Goal: Transaction & Acquisition: Purchase product/service

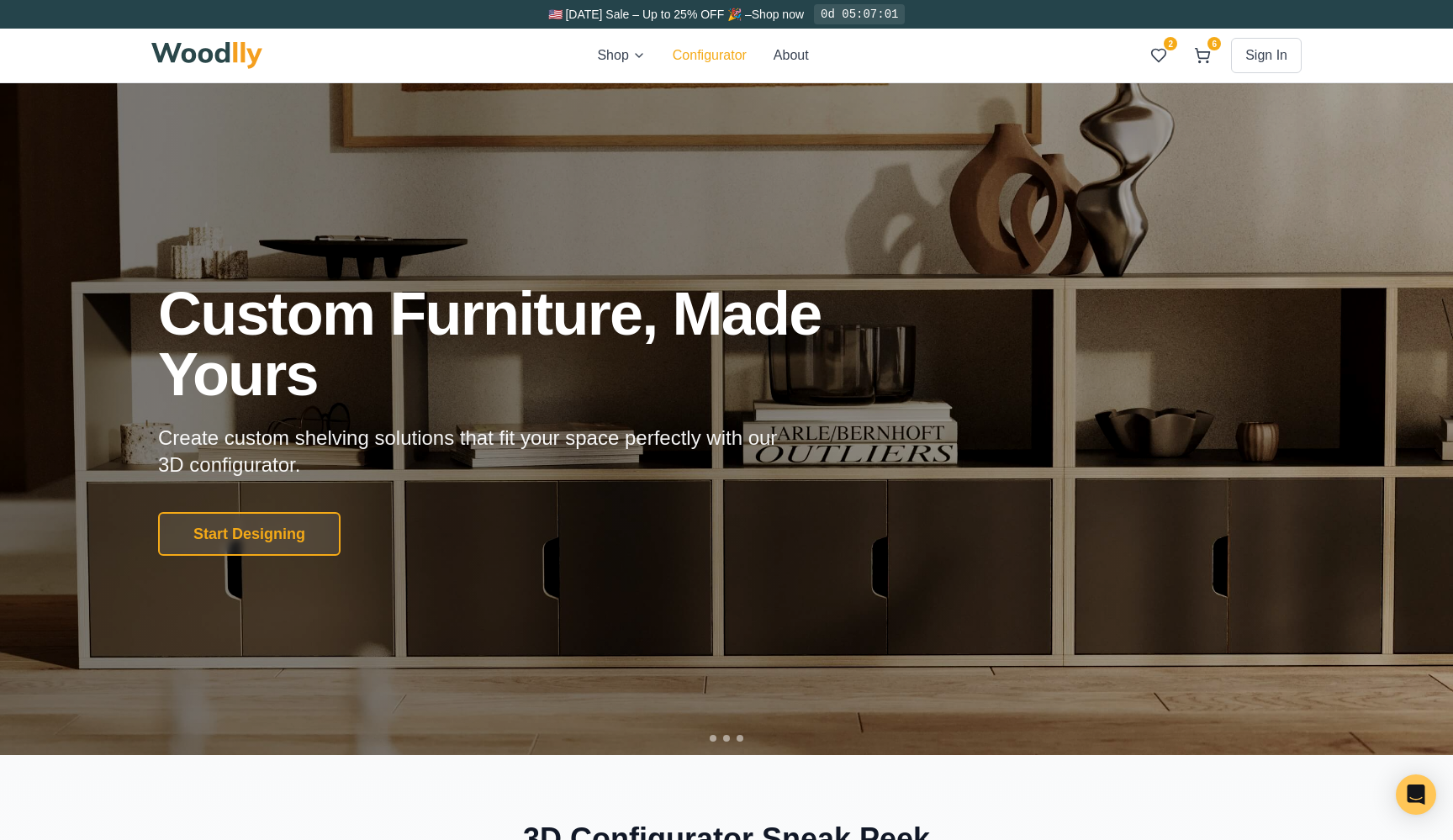
click at [706, 50] on button "Configurator" at bounding box center [709, 55] width 74 height 20
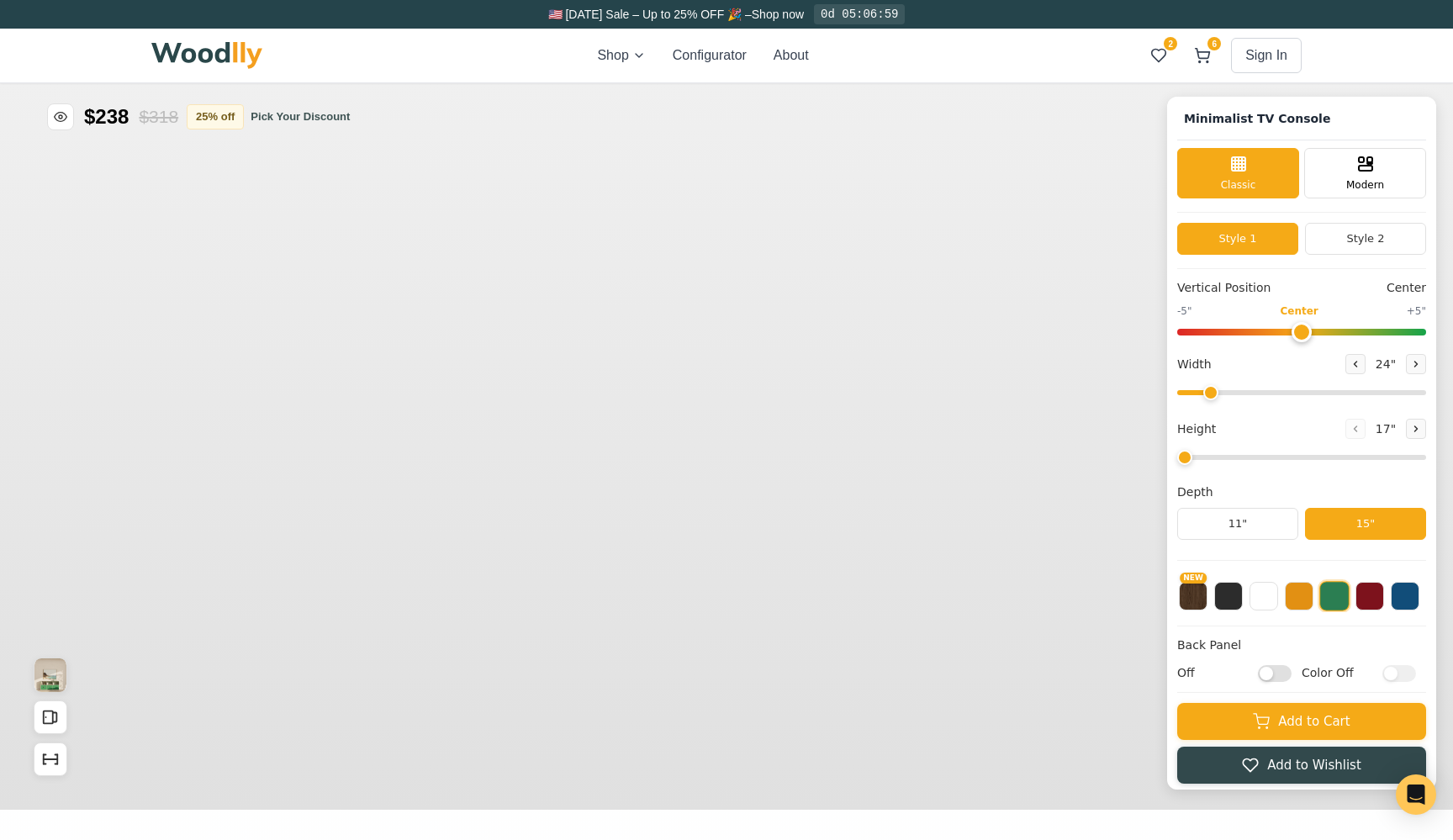
type input "63"
type input "2"
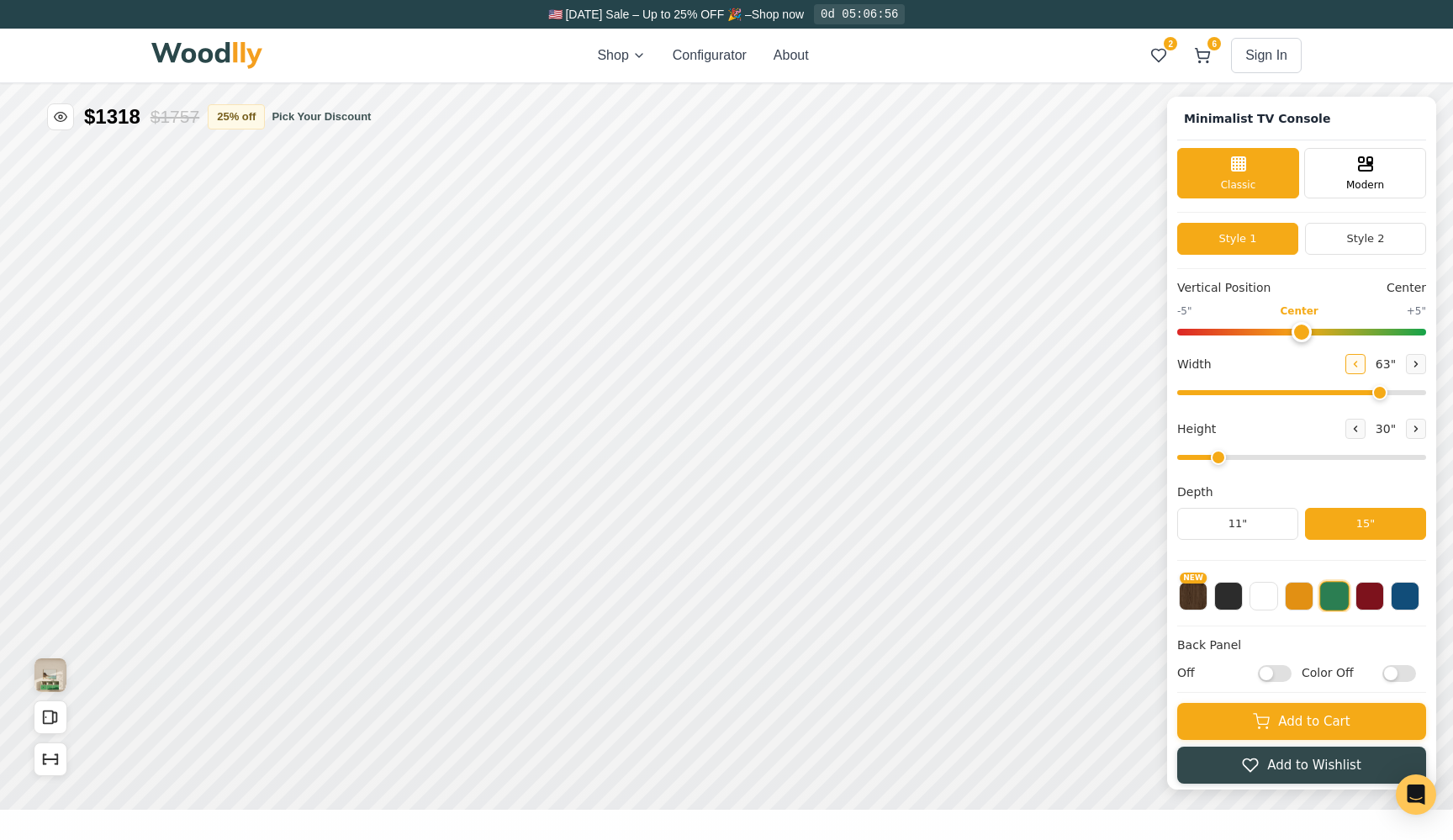
click at [1359, 366] on button at bounding box center [1356, 364] width 20 height 20
drag, startPoint x: 1319, startPoint y: 387, endPoint x: 1298, endPoint y: 385, distance: 21.1
click at [1298, 390] on input "range" at bounding box center [1302, 393] width 249 height 5
click at [1297, 390] on input "range" at bounding box center [1302, 393] width 249 height 5
type input "44"
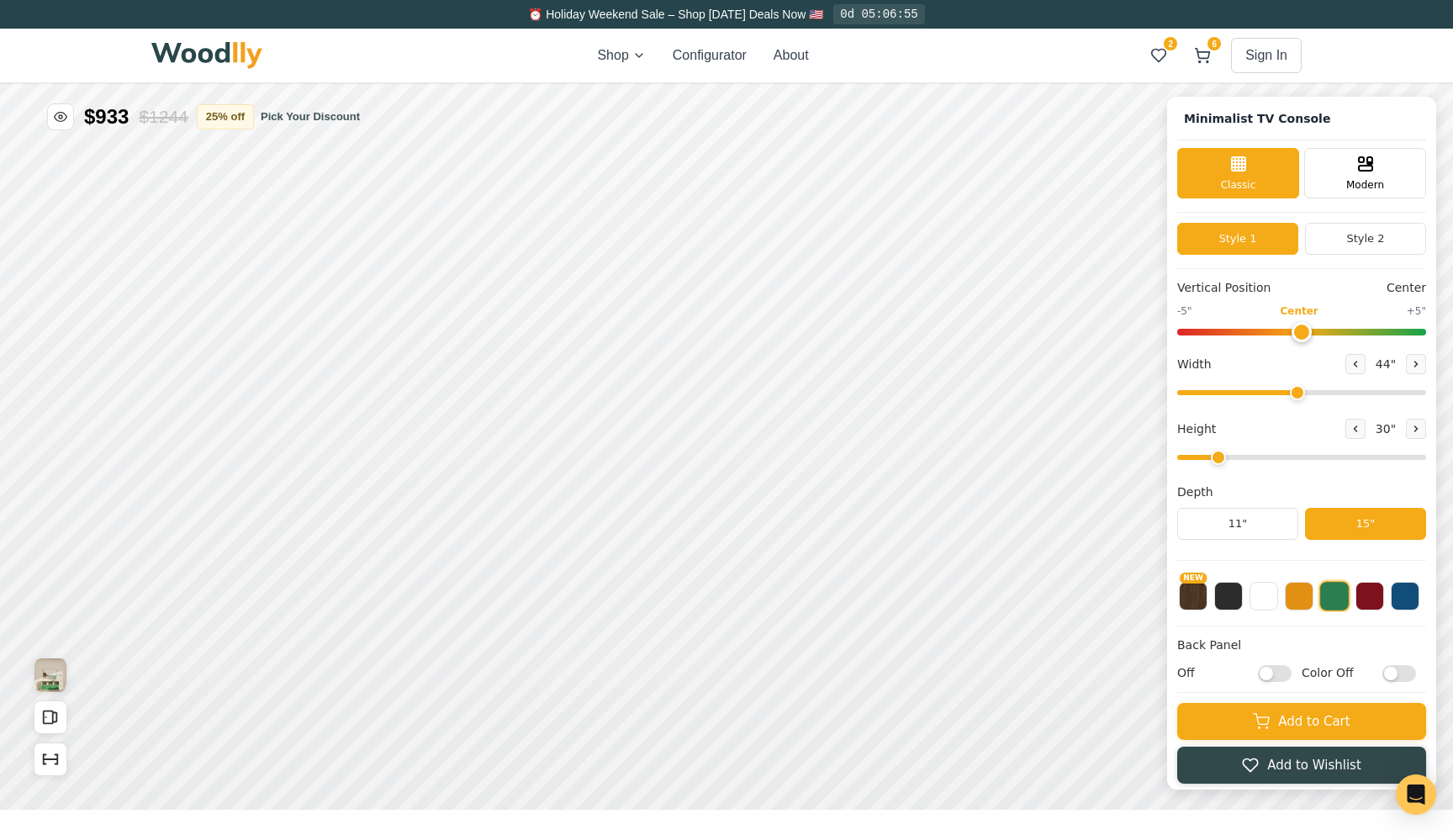
click at [1294, 390] on input "range" at bounding box center [1302, 393] width 249 height 5
click at [1414, 435] on button at bounding box center [1416, 429] width 20 height 20
type input "3"
click at [466, 336] on div "12"" at bounding box center [476, 338] width 19 height 18
click at [721, 327] on rect at bounding box center [717, 322] width 14 height 10
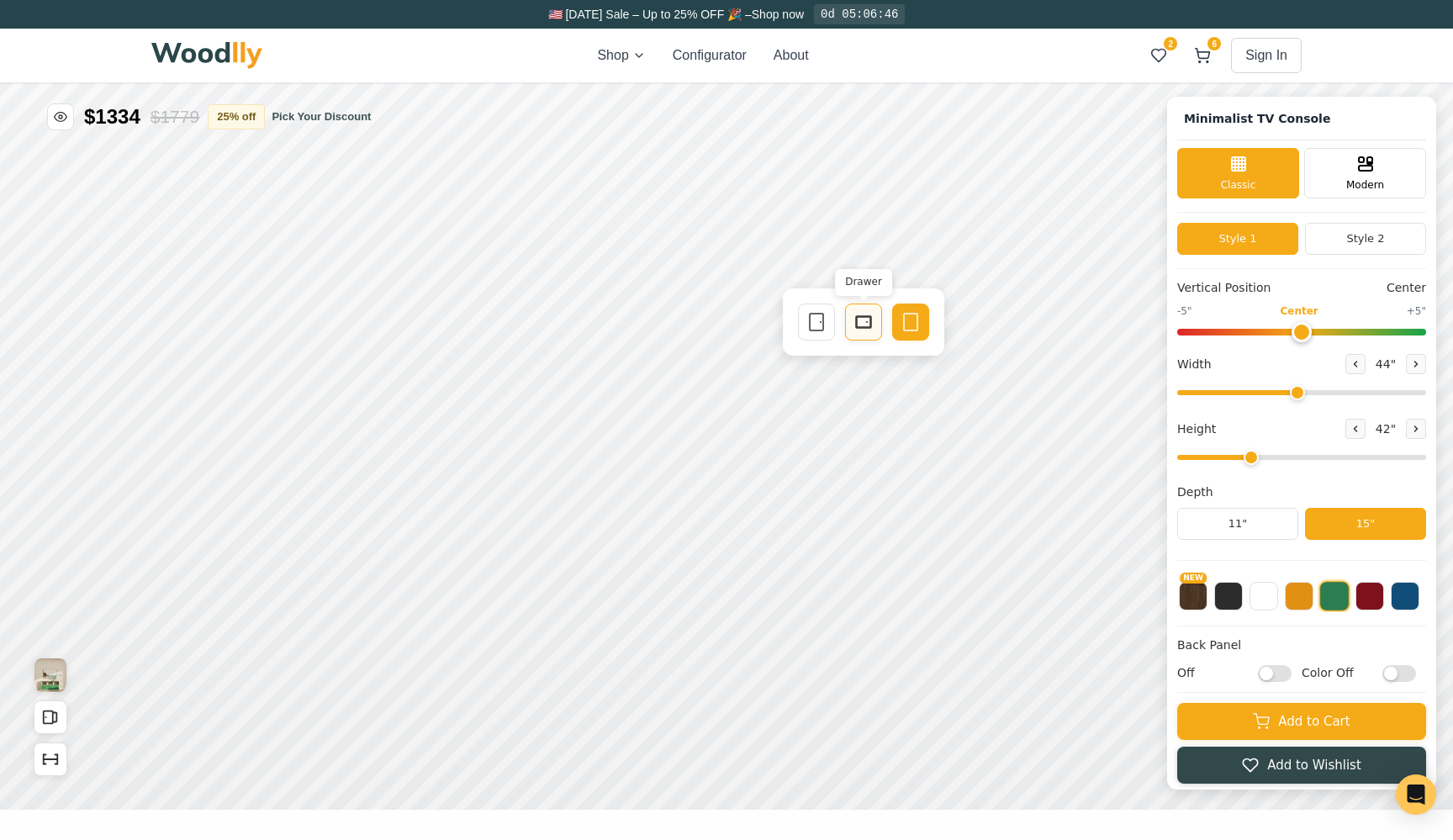
click at [856, 332] on icon at bounding box center [863, 322] width 20 height 20
click at [711, 410] on rect at bounding box center [718, 409] width 14 height 10
click at [852, 417] on div "Drawer" at bounding box center [863, 408] width 37 height 37
click at [481, 521] on div "12"" at bounding box center [472, 526] width 20 height 19
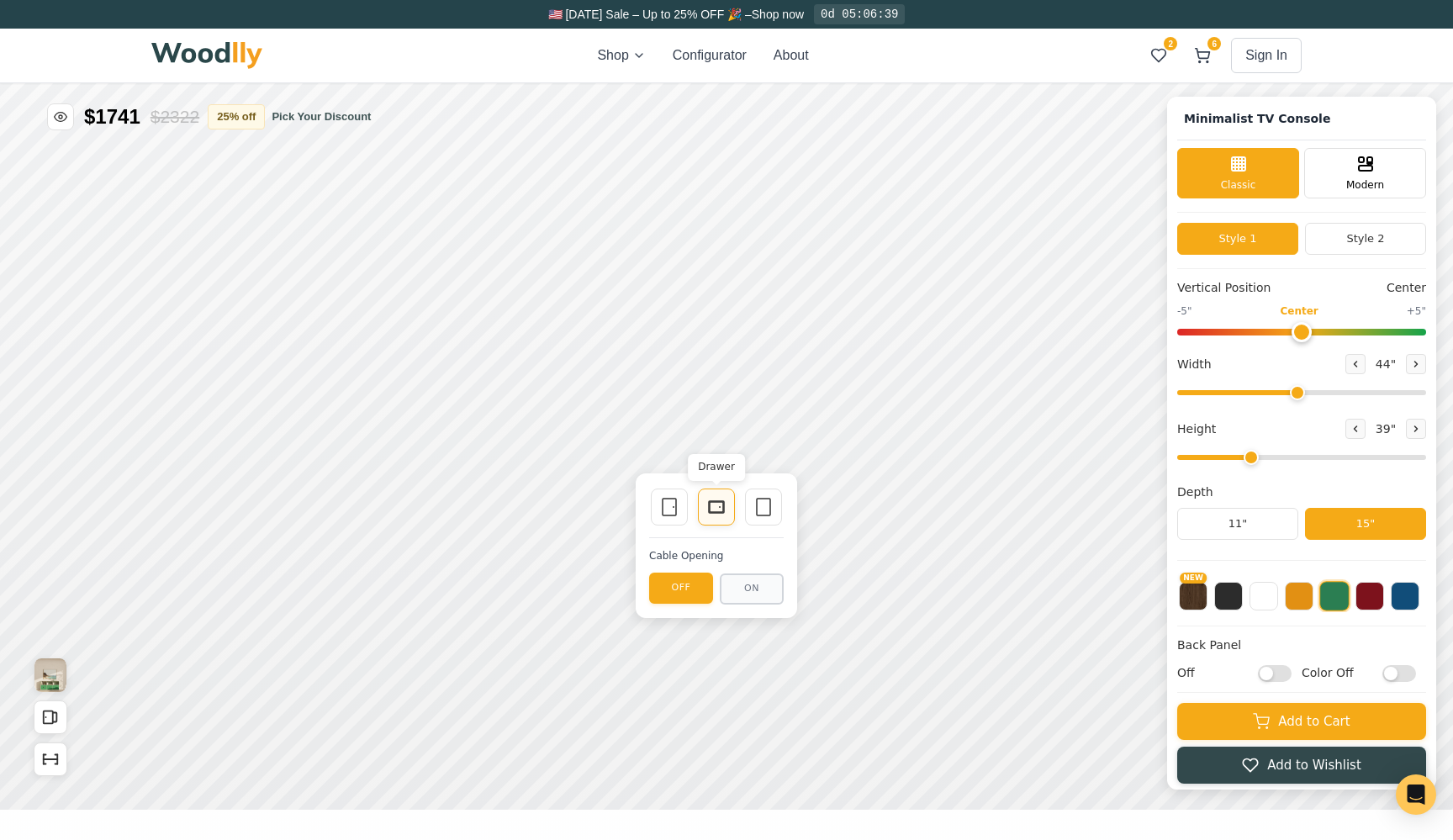
click at [714, 508] on icon at bounding box center [716, 507] width 20 height 20
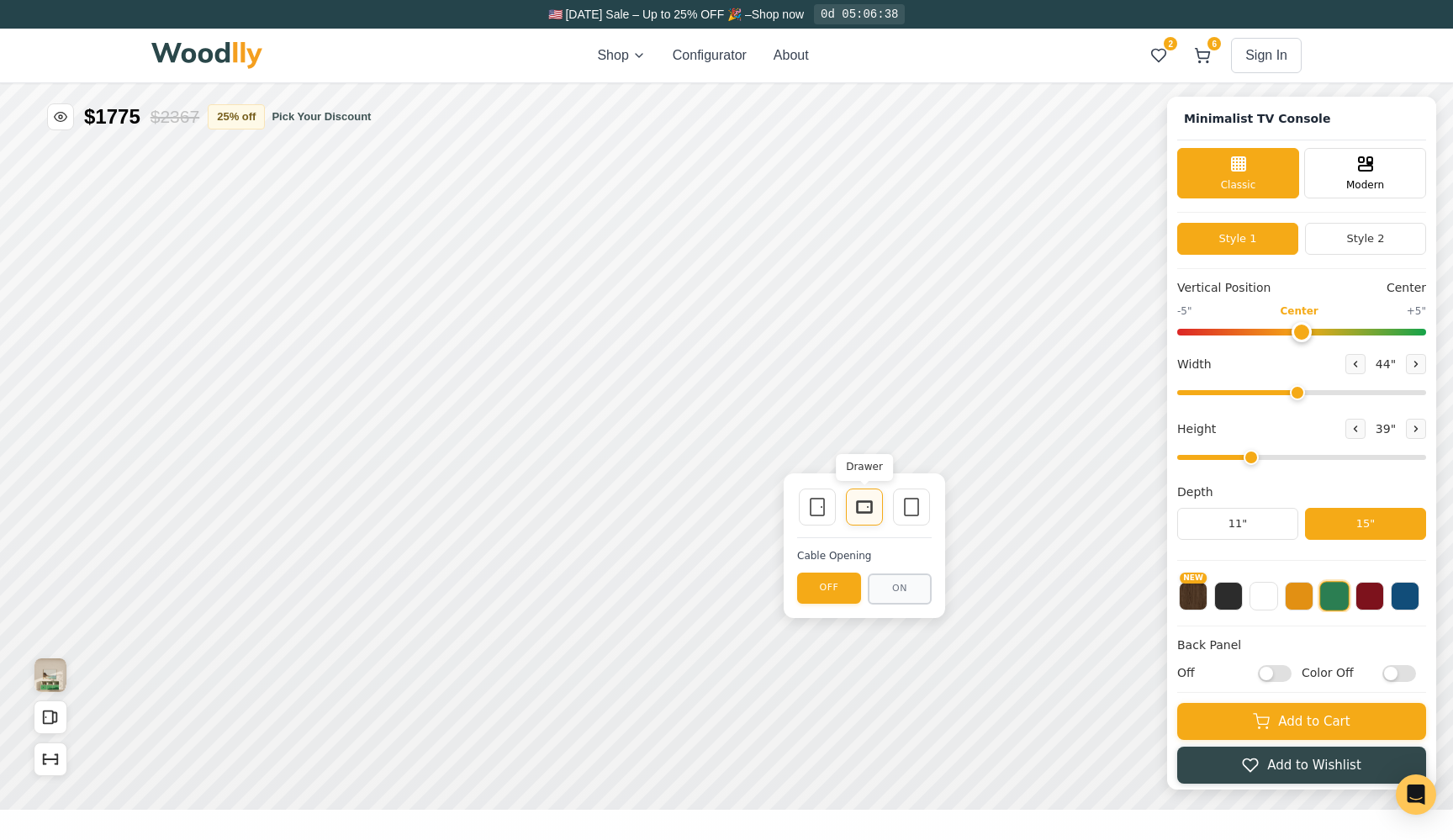
click at [866, 507] on icon at bounding box center [864, 507] width 20 height 20
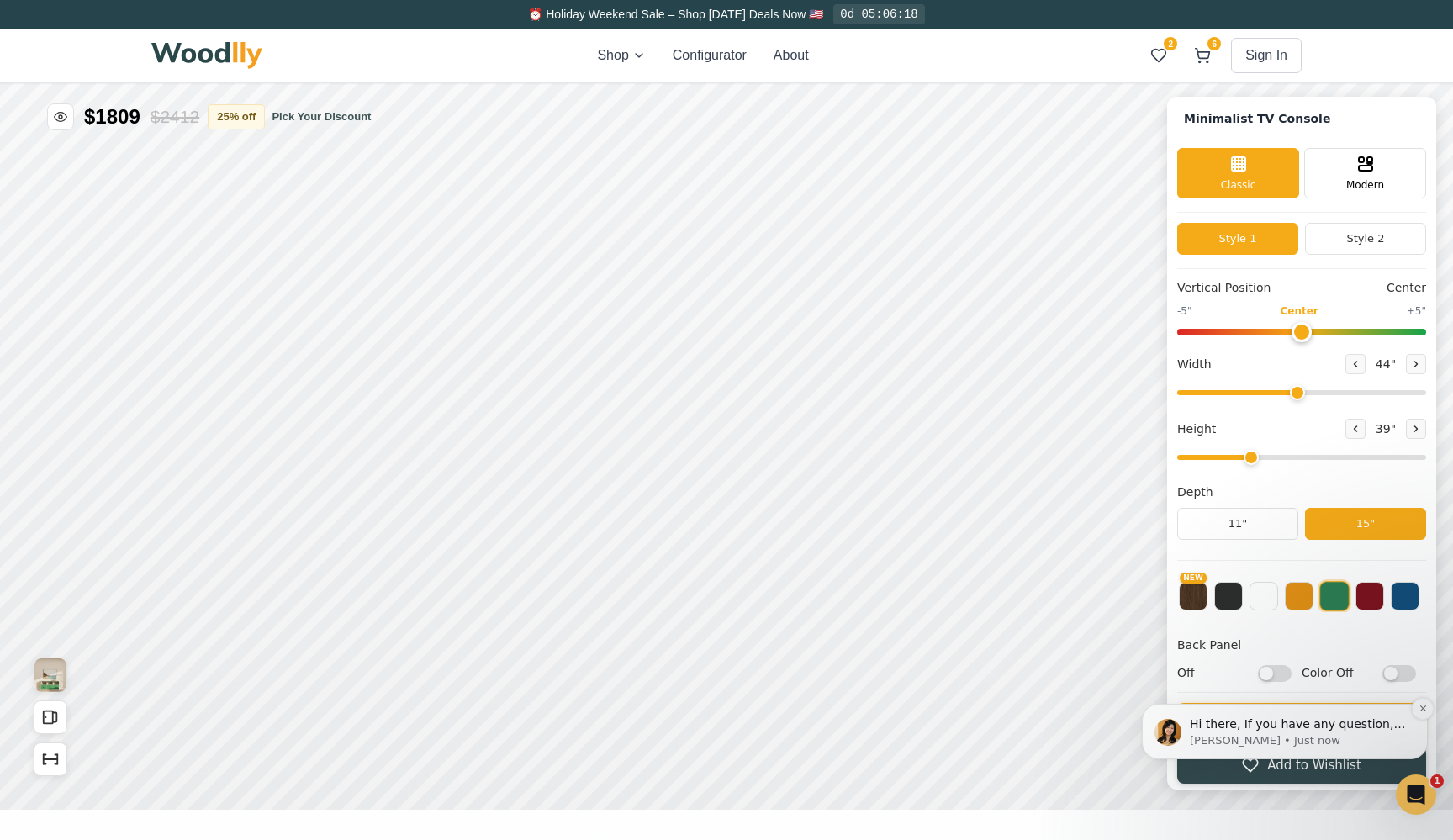
click at [1300, 707] on div "Hi there, If you have any question, we are right here for you. 😊 [PERSON_NAME] …" at bounding box center [1285, 730] width 286 height 55
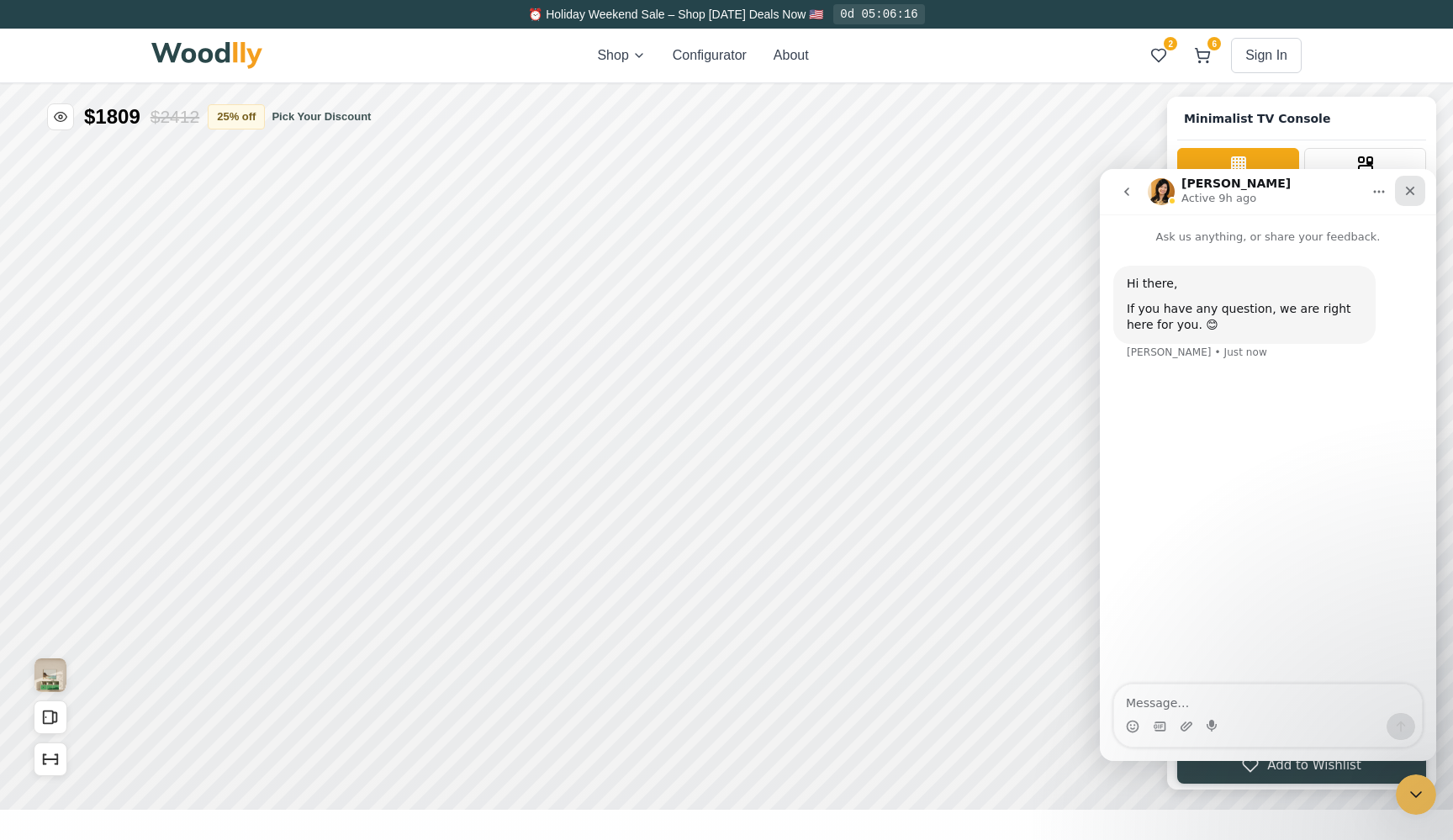
click at [1406, 192] on icon "Close" at bounding box center [1410, 191] width 14 height 14
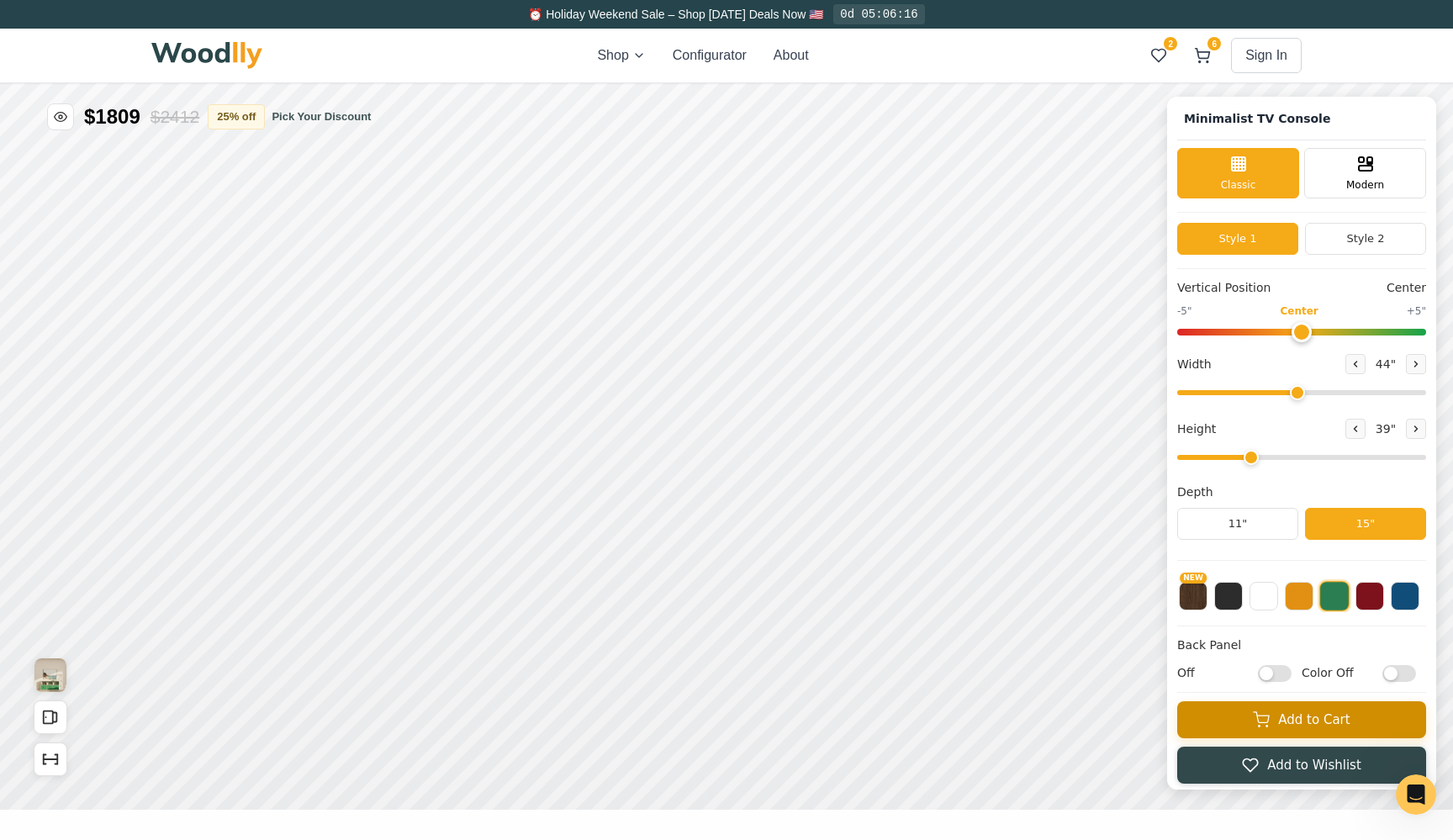
click at [1245, 712] on button "Add to Cart" at bounding box center [1302, 719] width 249 height 37
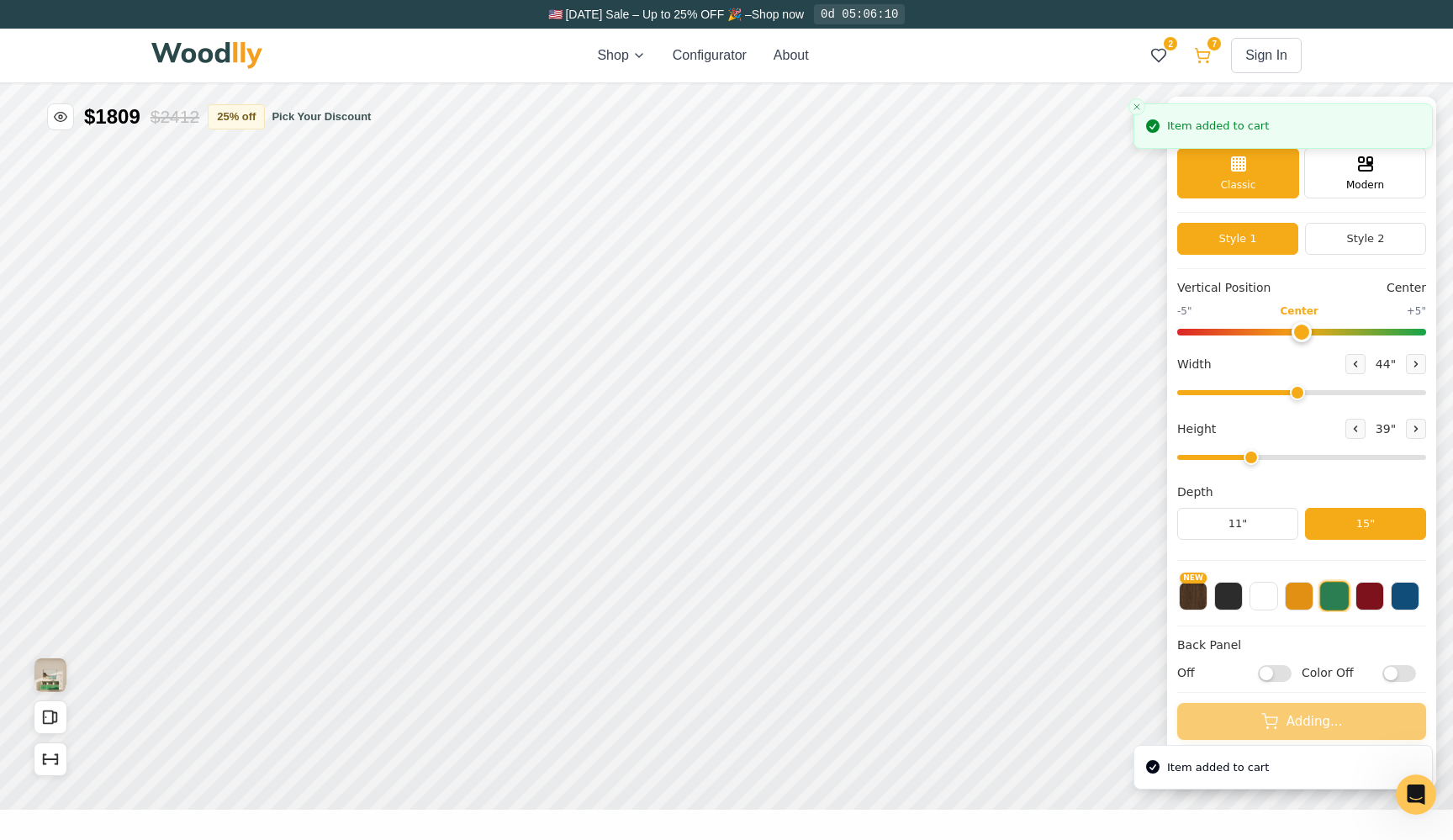
click at [1203, 43] on button "7" at bounding box center [1203, 55] width 31 height 31
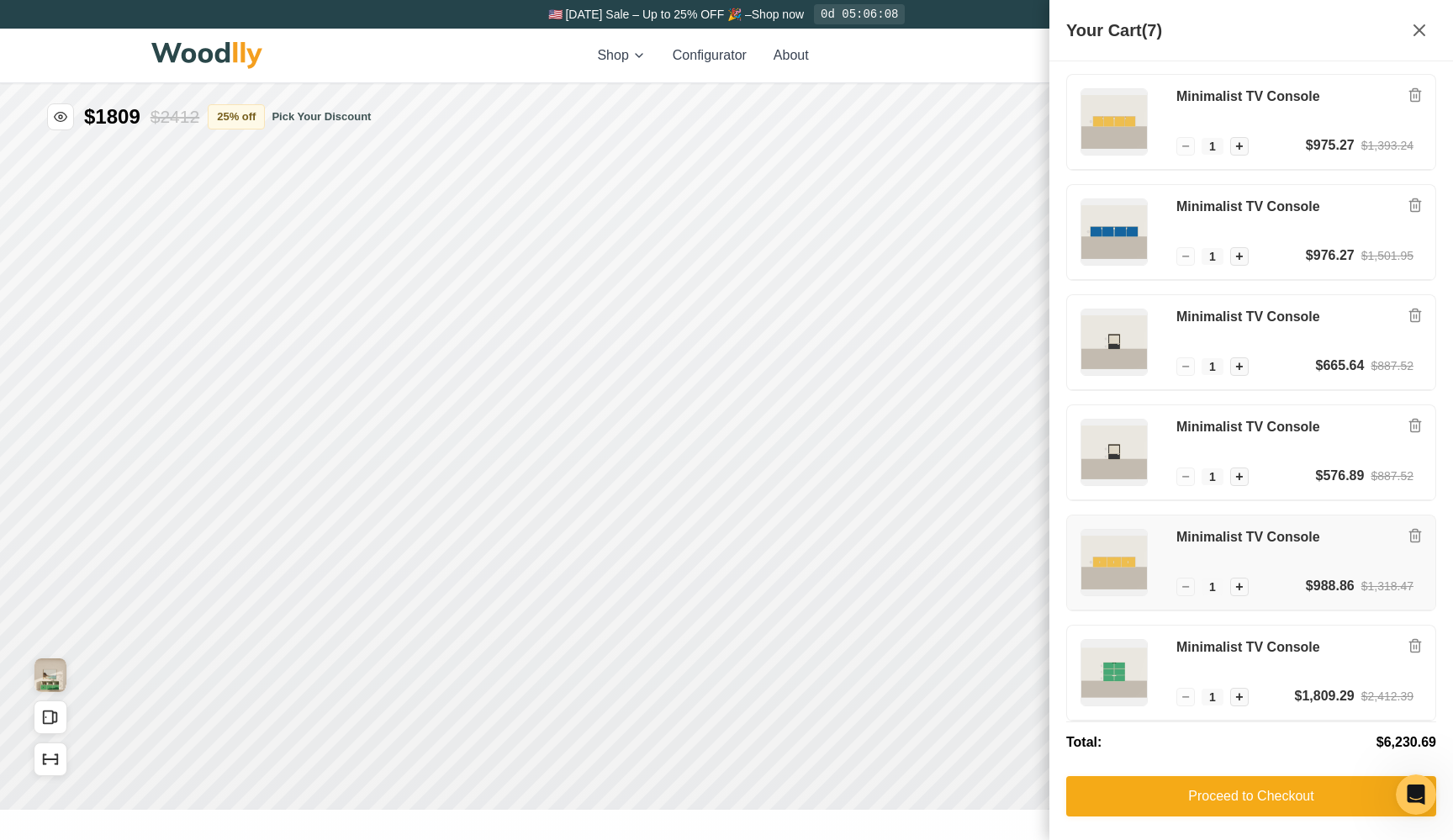
scroll to position [114, 0]
click at [1213, 662] on div "Minimalist TV Console" at bounding box center [1295, 661] width 237 height 47
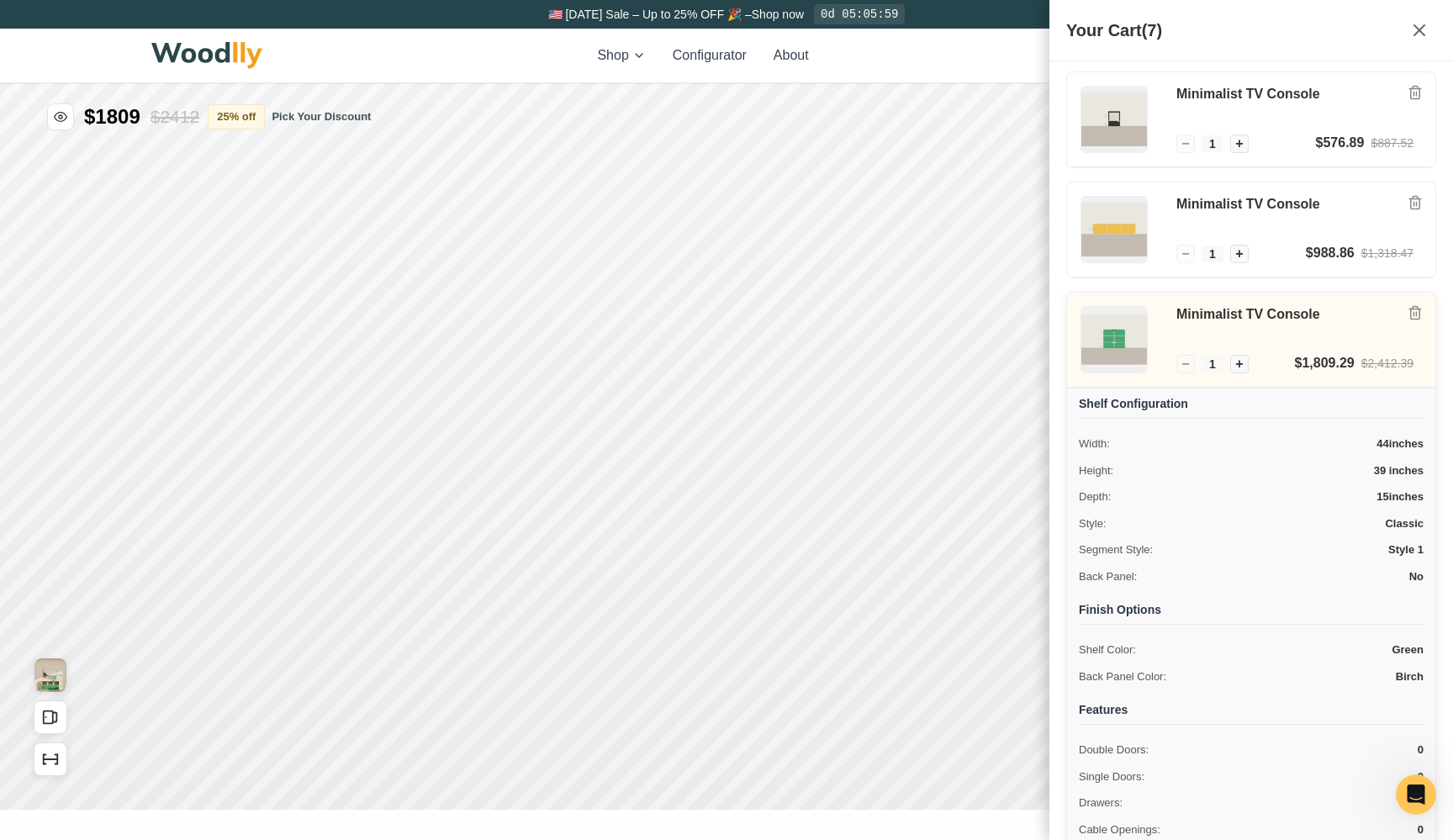
scroll to position [463, 0]
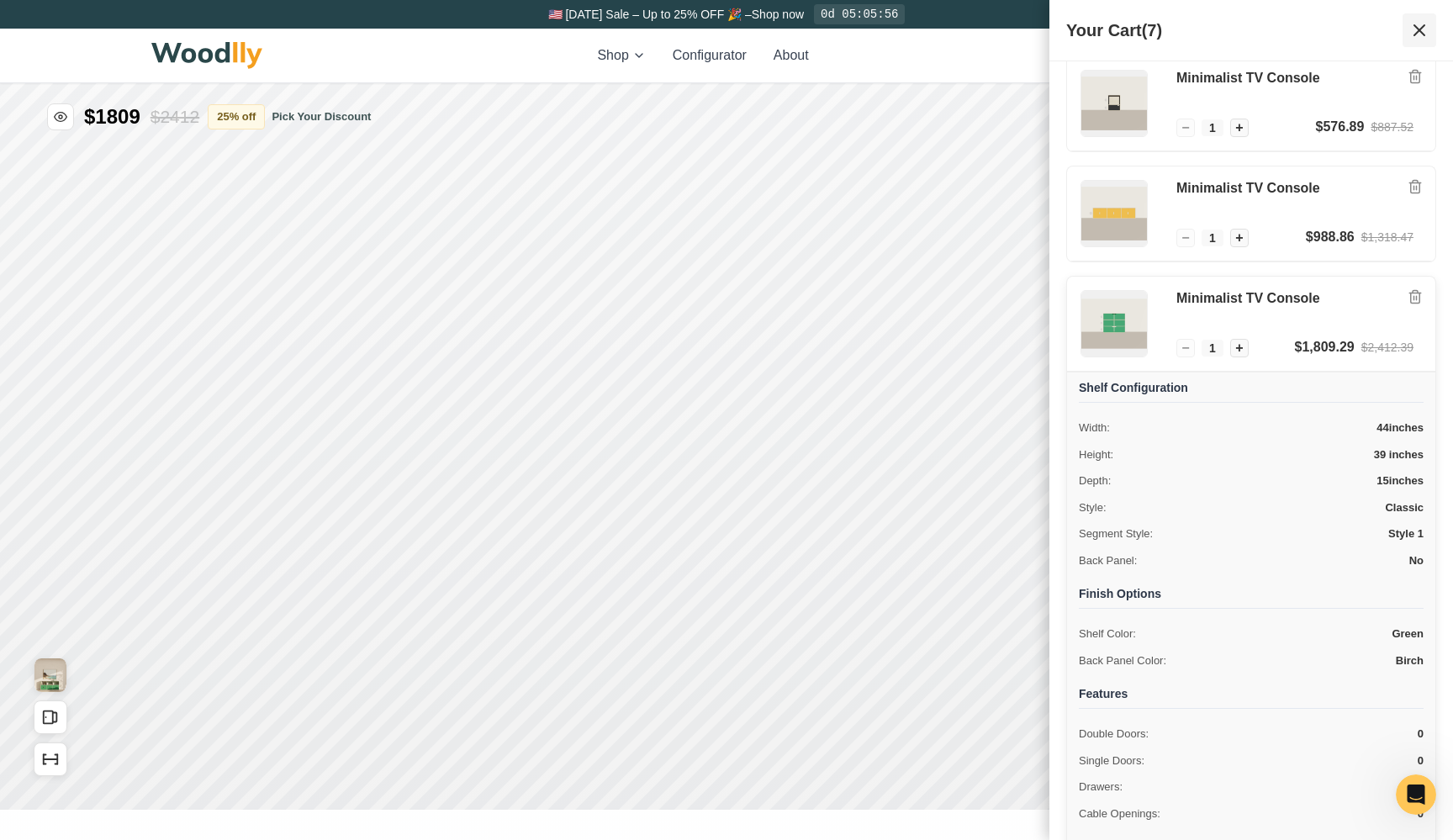
click at [1427, 36] on icon at bounding box center [1420, 31] width 20 height 20
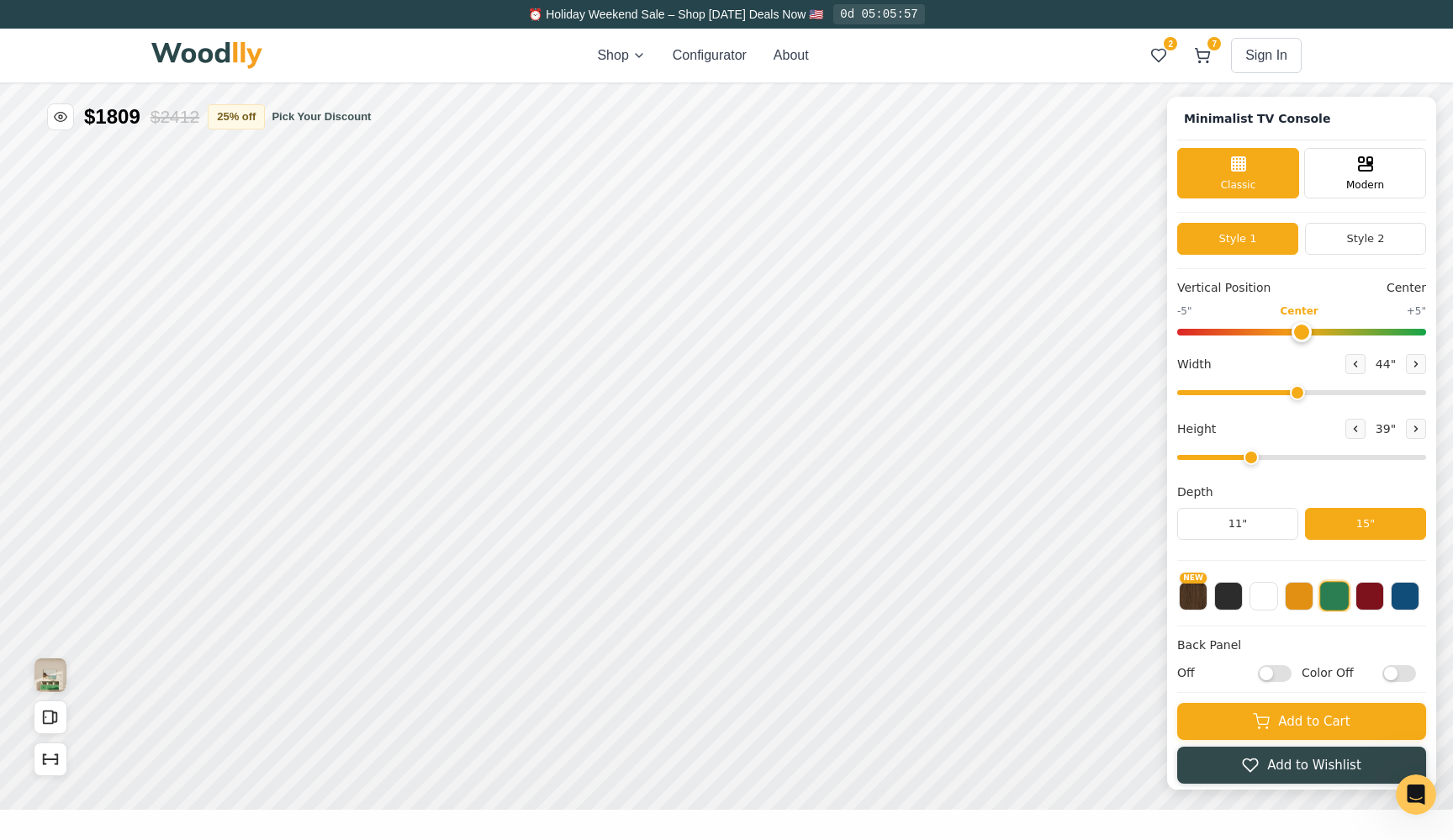
click at [1276, 673] on input "Off" at bounding box center [1275, 673] width 34 height 17
click at [1276, 673] on input "On" at bounding box center [1275, 673] width 34 height 17
checkbox input "false"
click at [1395, 672] on input "Color Off" at bounding box center [1399, 673] width 34 height 17
click at [1395, 672] on input "Color On" at bounding box center [1399, 673] width 34 height 17
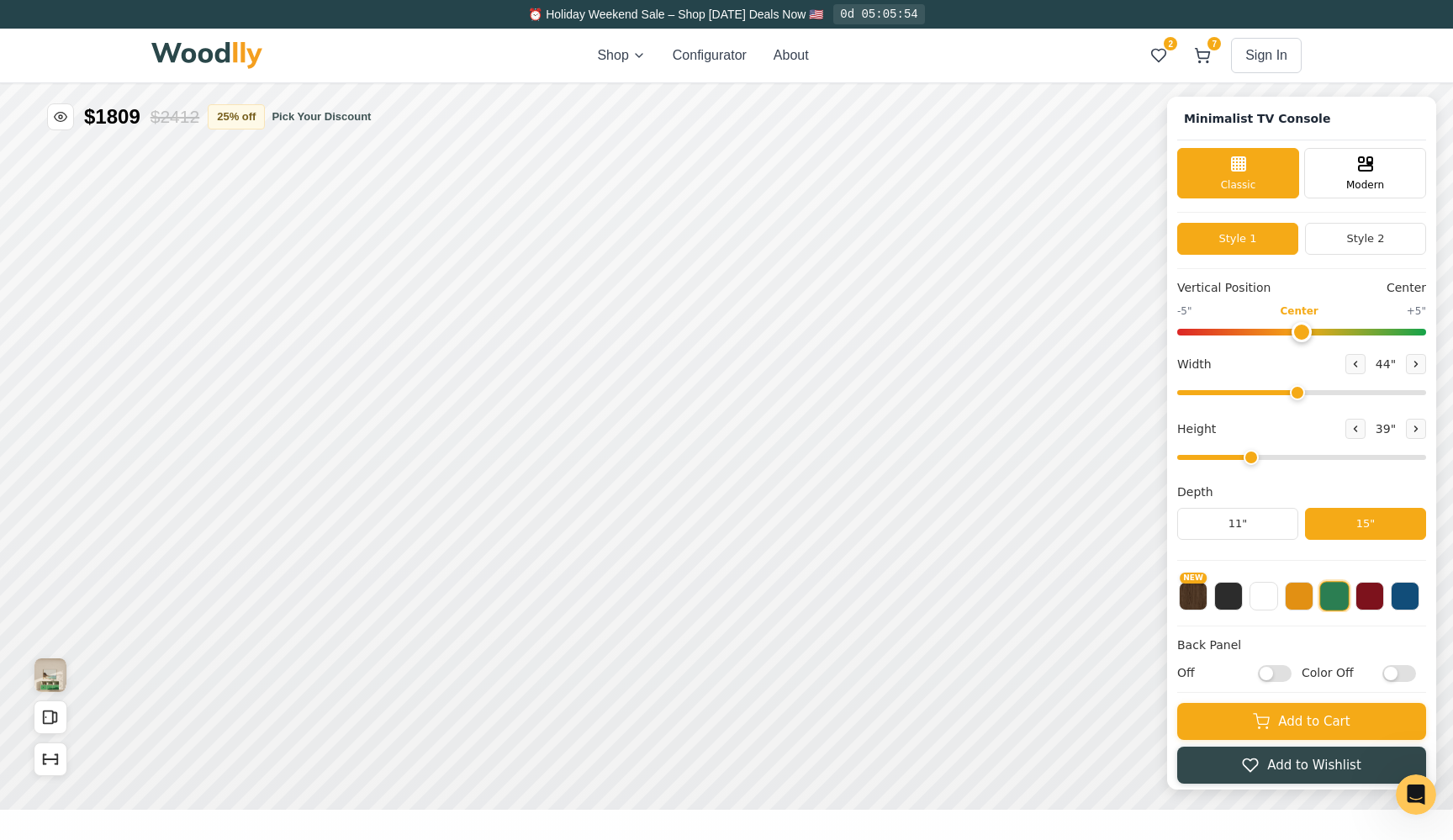
click at [1395, 672] on input "Color Off" at bounding box center [1399, 673] width 34 height 17
checkbox input "true"
click at [1275, 673] on input "Off" at bounding box center [1275, 673] width 34 height 17
checkbox input "true"
click at [1295, 600] on button at bounding box center [1300, 594] width 29 height 29
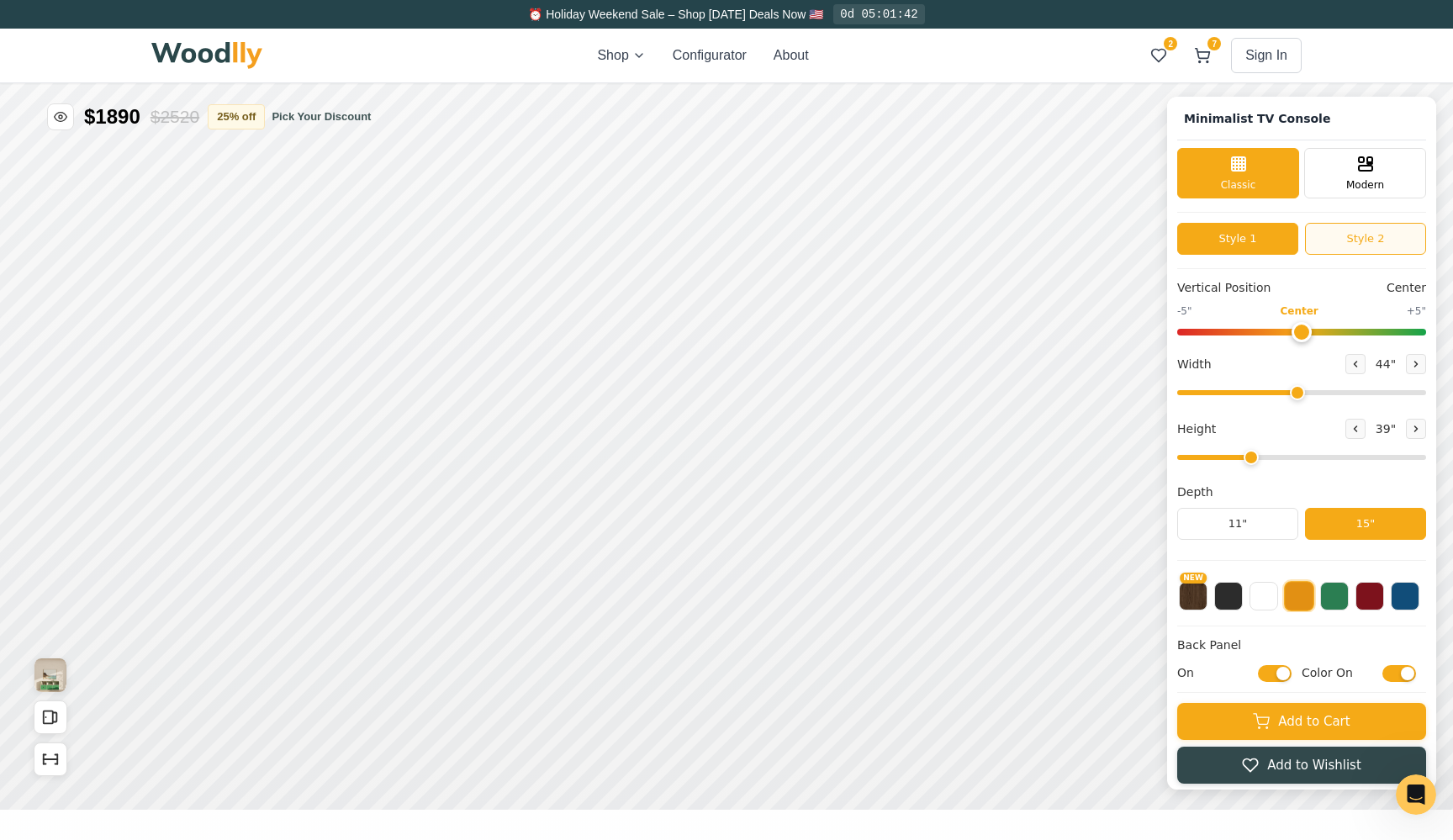
click at [1370, 244] on button "Style 2" at bounding box center [1365, 239] width 121 height 32
click at [1256, 237] on button "Style 1" at bounding box center [1238, 239] width 121 height 32
click at [1330, 173] on div "Modern" at bounding box center [1365, 171] width 122 height 50
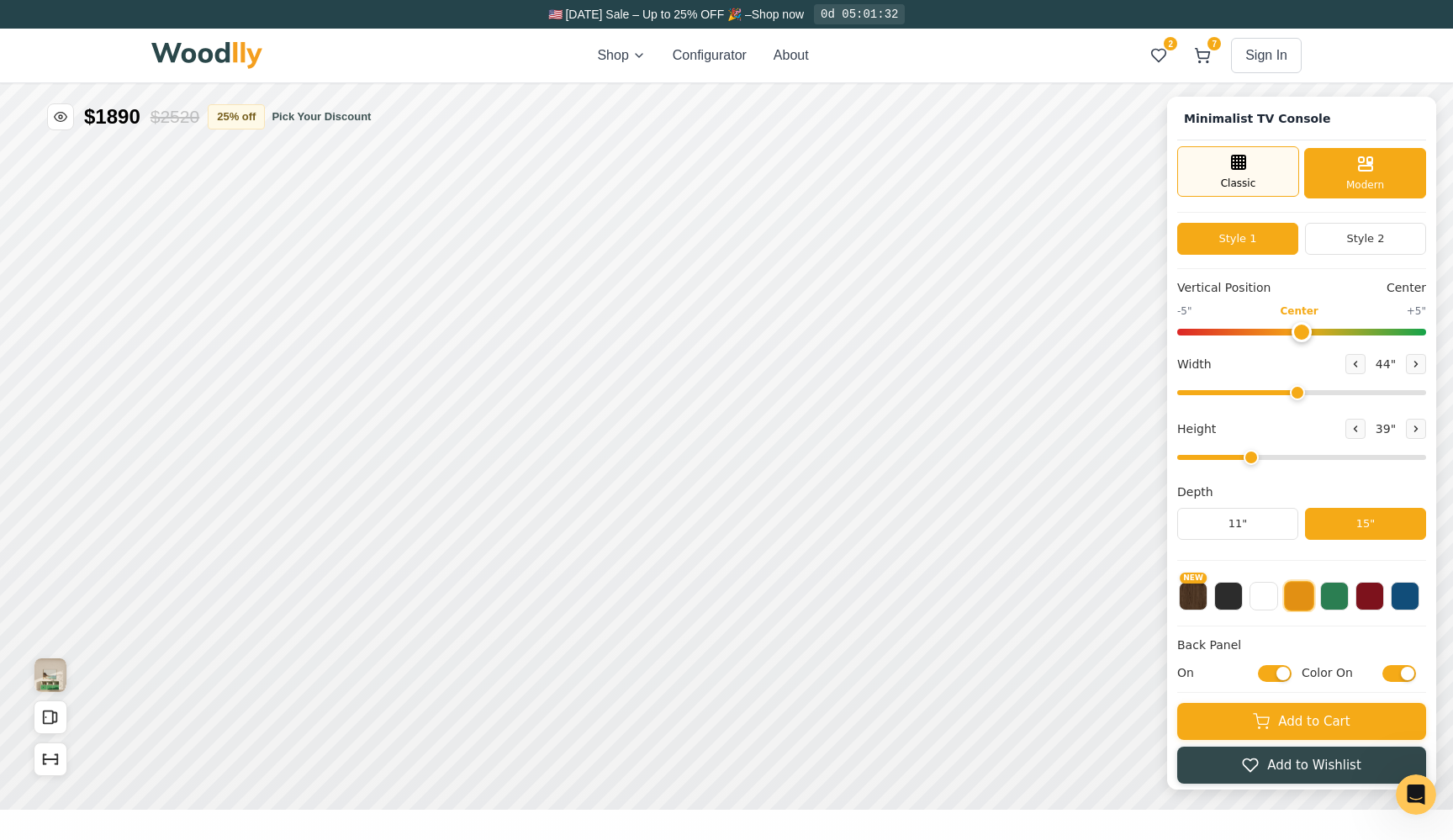
click at [1256, 178] on div "Classic" at bounding box center [1238, 171] width 122 height 50
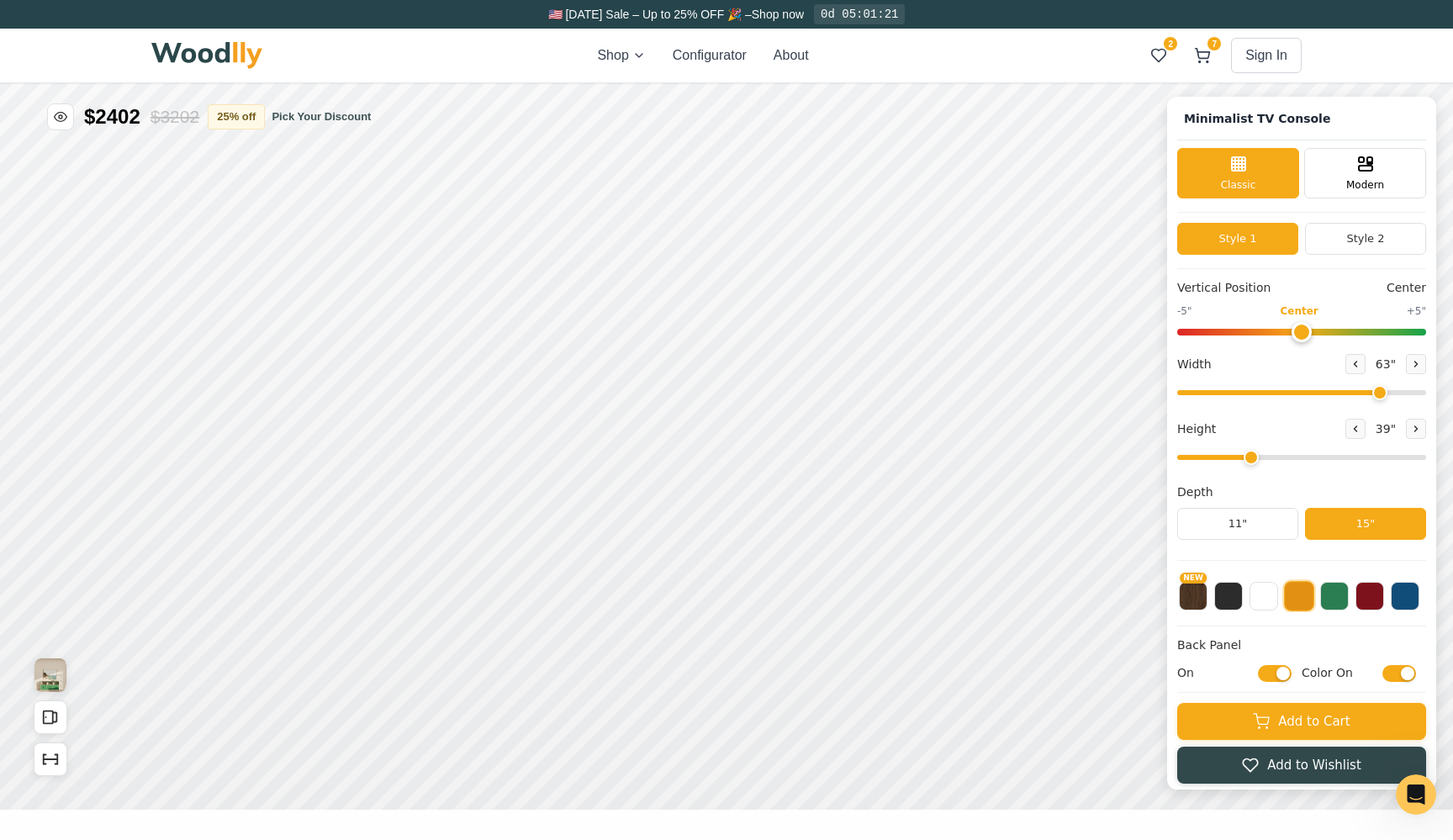
drag, startPoint x: 1302, startPoint y: 391, endPoint x: 1374, endPoint y: 382, distance: 72.6
click at [1374, 382] on div "Width 63 "" at bounding box center [1302, 377] width 249 height 48
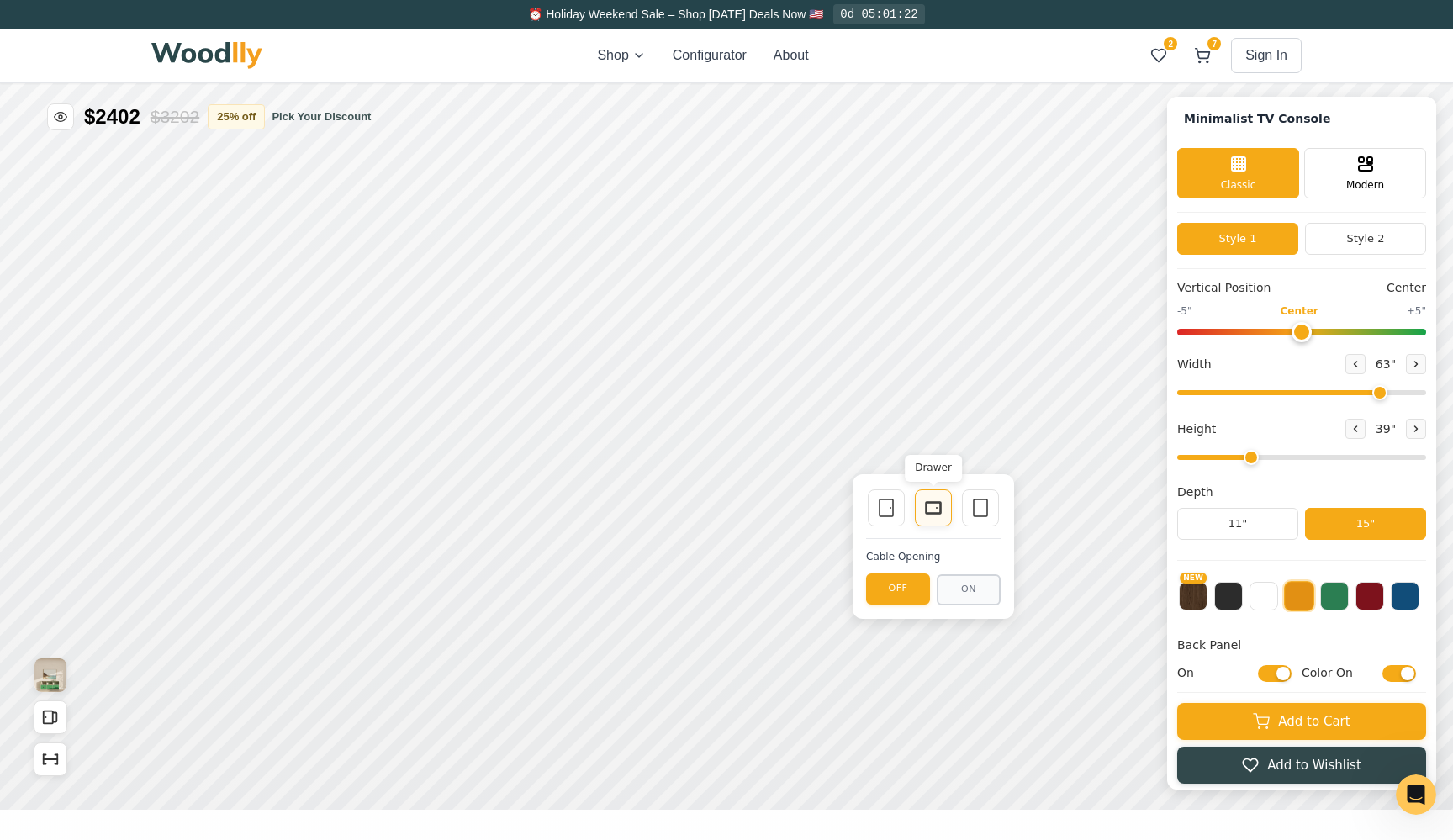
click at [930, 508] on icon at bounding box center [933, 508] width 20 height 20
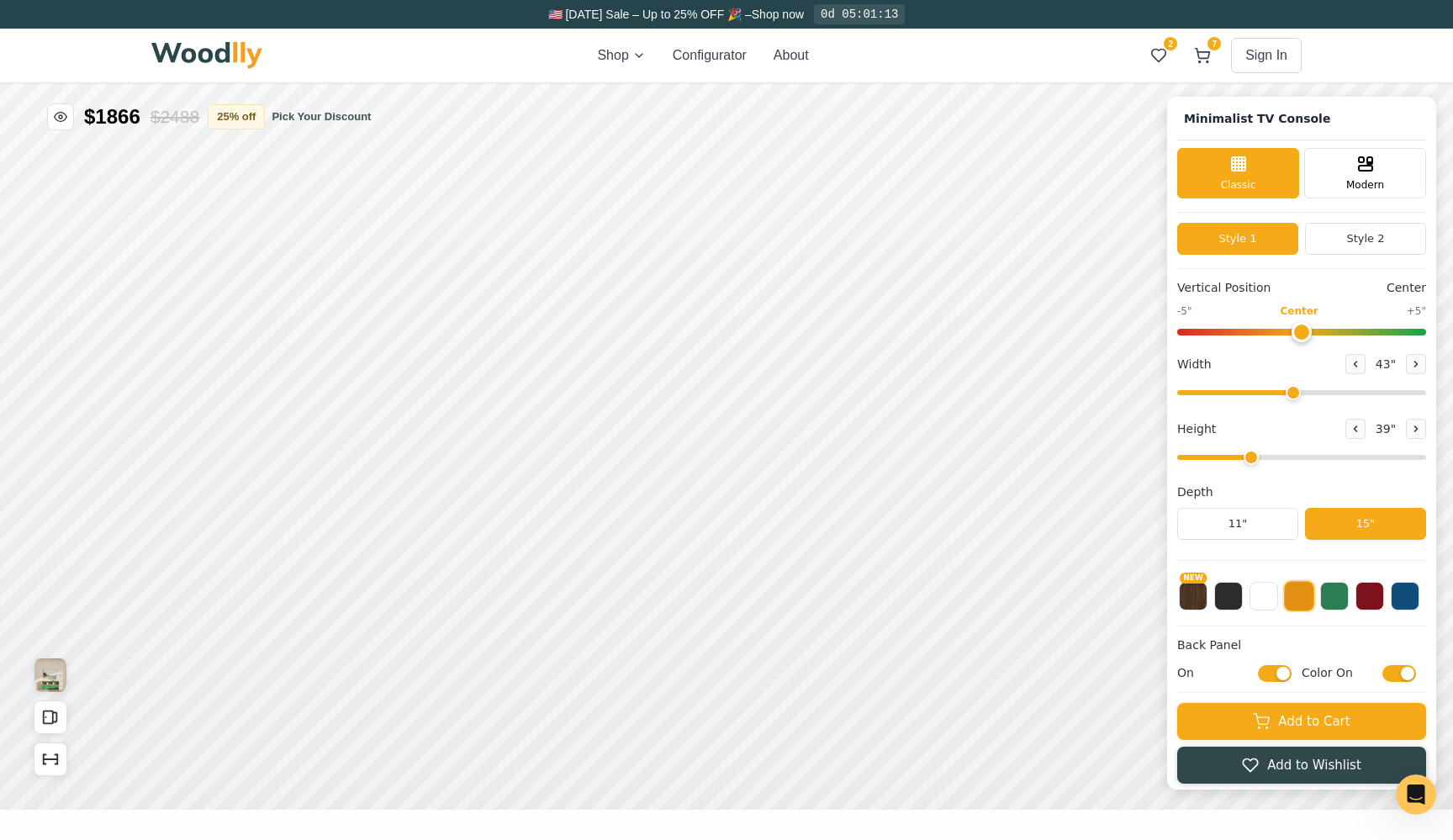
drag, startPoint x: 1348, startPoint y: 389, endPoint x: 1292, endPoint y: 392, distance: 56.1
click at [1292, 392] on input "range" at bounding box center [1302, 393] width 249 height 5
click at [1330, 246] on button "Style 2" at bounding box center [1365, 239] width 121 height 32
click at [1274, 246] on button "Style 1" at bounding box center [1238, 239] width 121 height 32
click at [1330, 233] on button "Style 2" at bounding box center [1365, 239] width 121 height 32
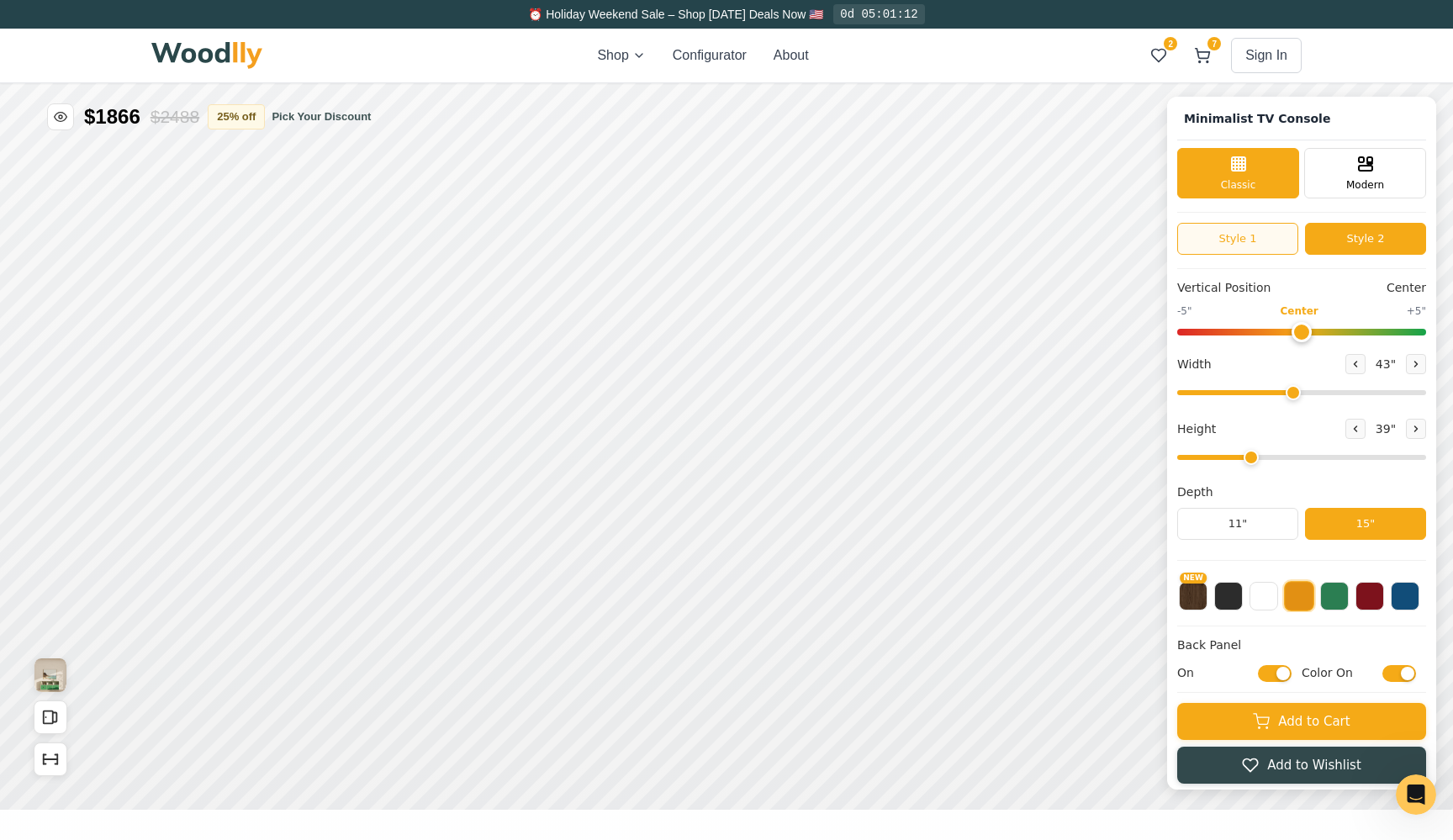
click at [1257, 230] on button "Style 1" at bounding box center [1238, 239] width 121 height 32
click at [1295, 394] on input "range" at bounding box center [1302, 393] width 249 height 5
type input "43"
click at [1292, 395] on input "range" at bounding box center [1302, 393] width 249 height 5
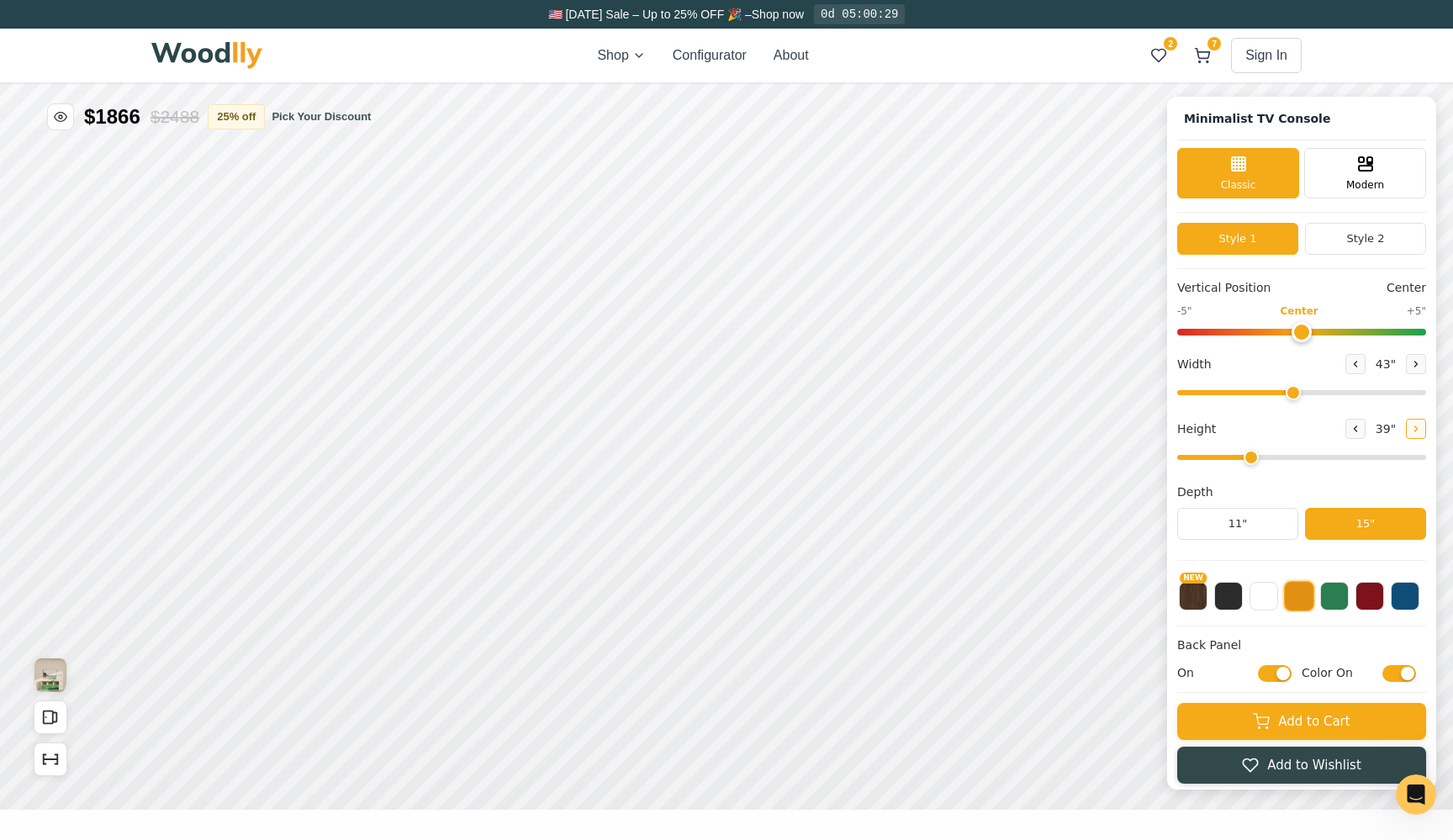
click at [1414, 432] on icon at bounding box center [1416, 429] width 10 height 10
type input "4"
click at [487, 307] on div "12"" at bounding box center [489, 313] width 20 height 19
click at [433, 266] on div "9"" at bounding box center [436, 260] width 13 height 19
click at [730, 293] on rect at bounding box center [722, 294] width 15 height 12
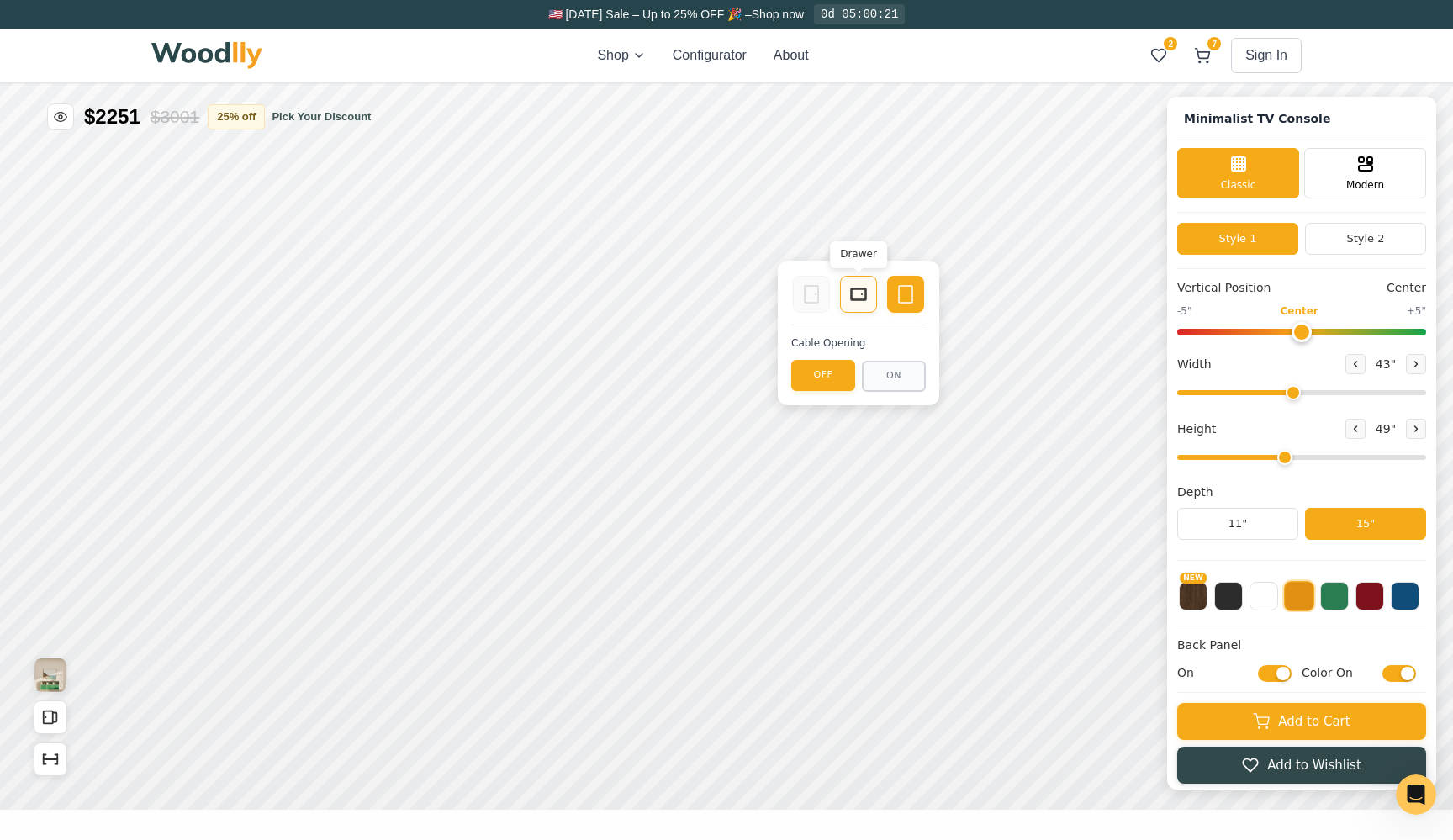
click at [856, 295] on icon at bounding box center [859, 294] width 20 height 20
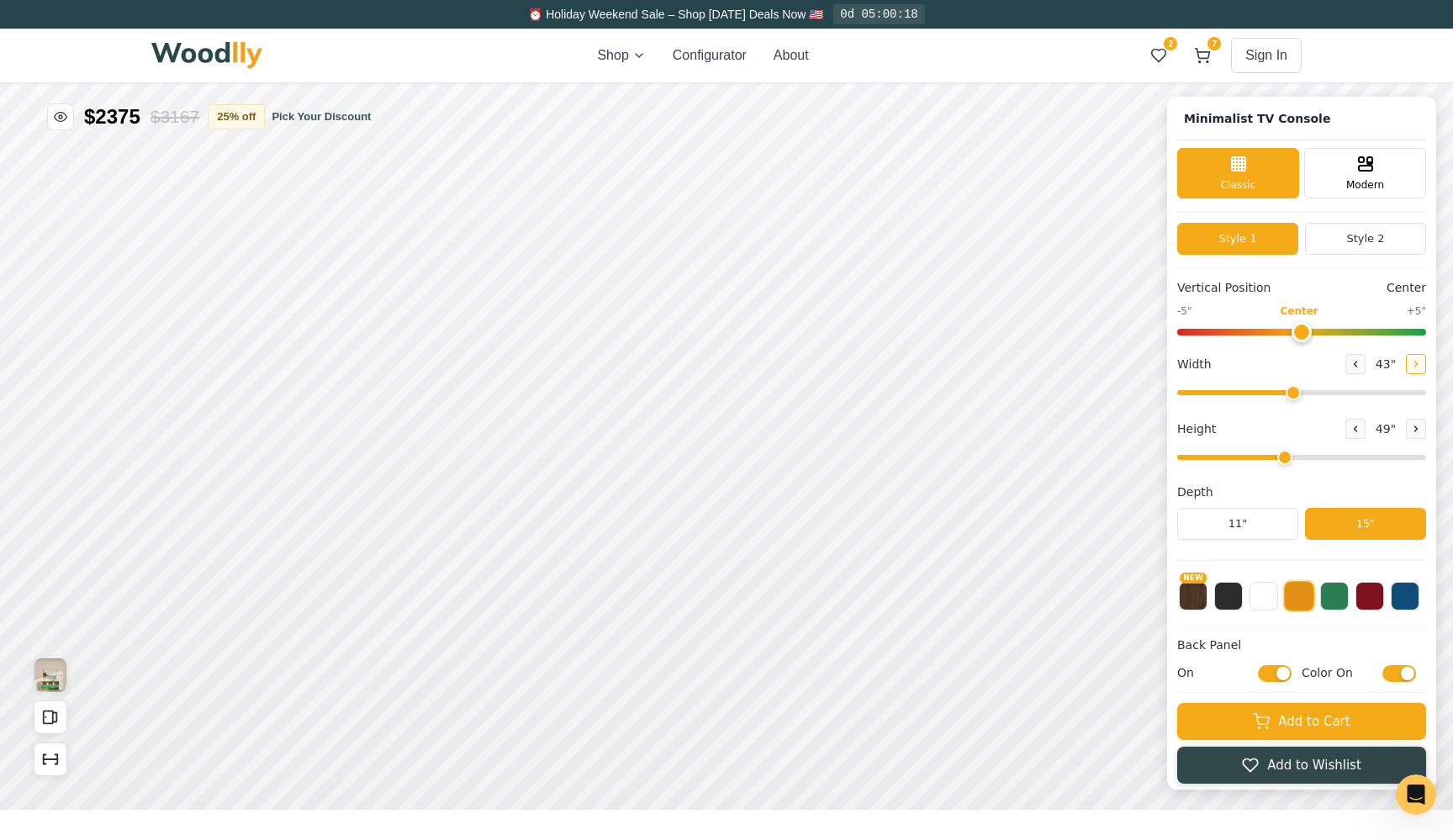
click at [1415, 371] on button at bounding box center [1416, 364] width 20 height 20
type input "44"
click at [1279, 675] on input "On" at bounding box center [1275, 673] width 34 height 17
click at [1279, 675] on input "Off" at bounding box center [1275, 673] width 34 height 17
checkbox input "true"
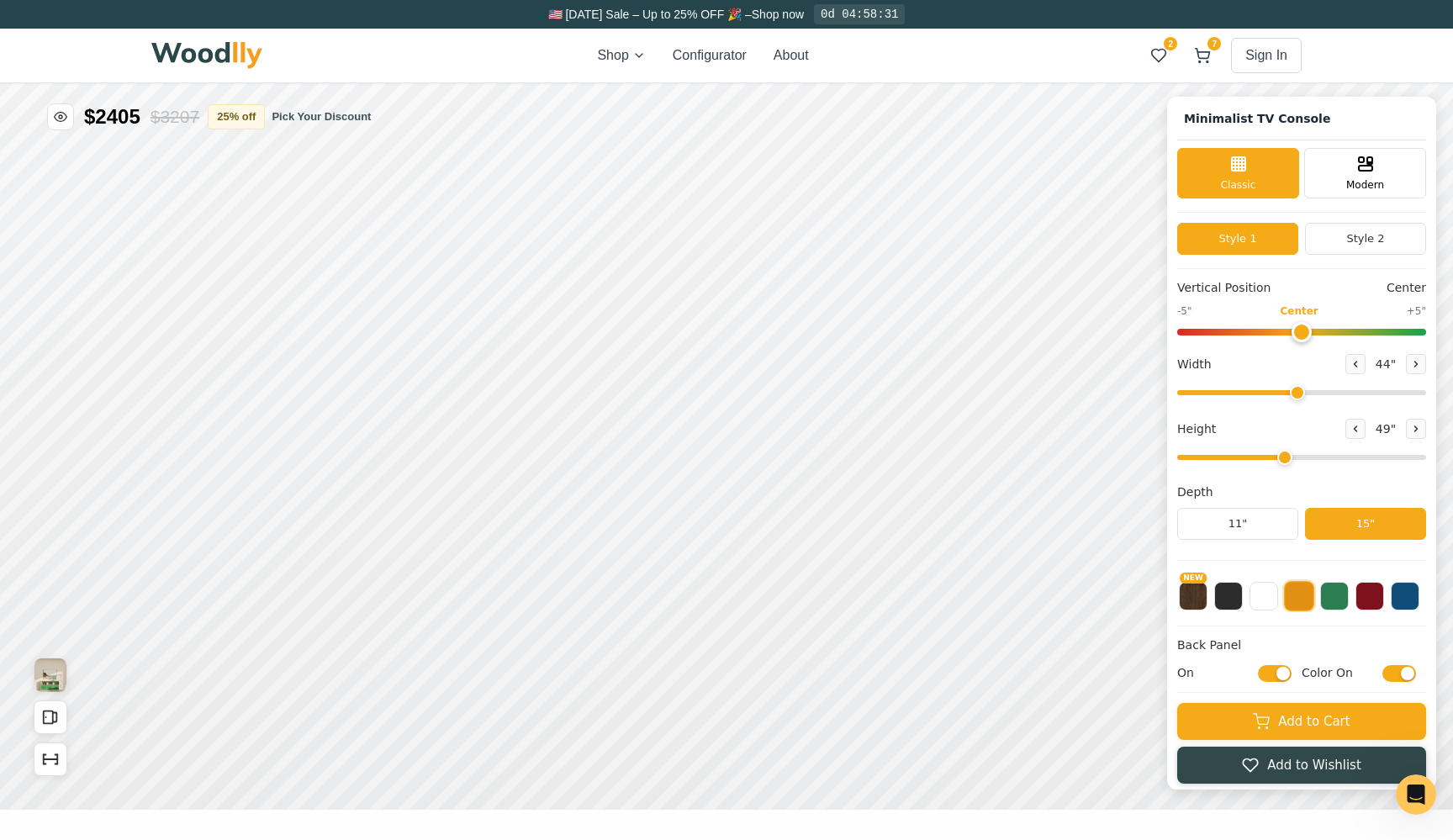
click at [1407, 675] on input "Color On" at bounding box center [1399, 673] width 34 height 17
click at [1402, 675] on input "Color Off" at bounding box center [1399, 673] width 34 height 17
checkbox input "true"
click at [1348, 370] on button at bounding box center [1356, 364] width 20 height 20
click at [1408, 368] on button at bounding box center [1416, 364] width 20 height 20
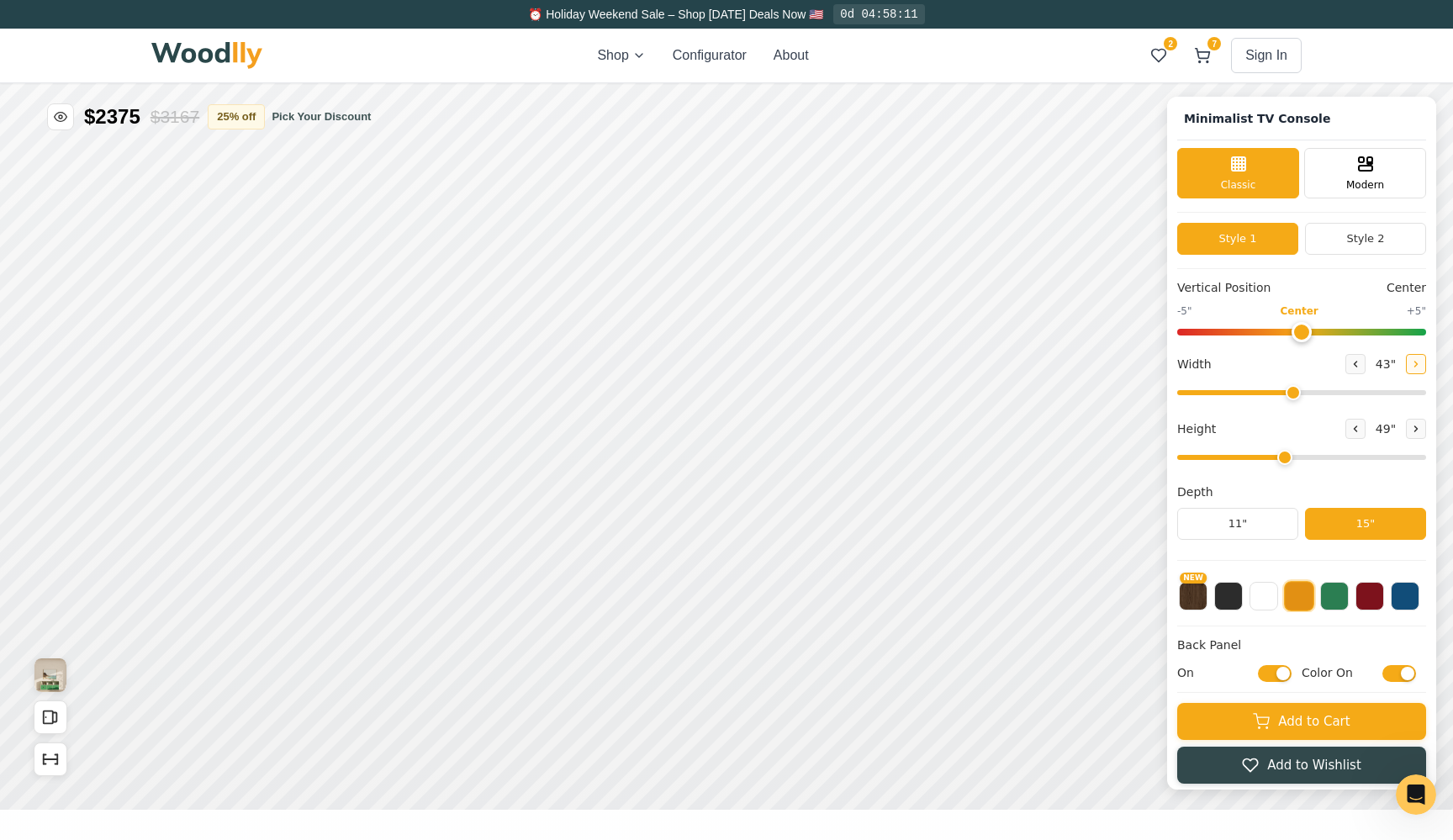
type input "44"
click at [1351, 426] on icon at bounding box center [1356, 429] width 10 height 10
click at [426, 317] on div "9" 12" 15"" at bounding box center [415, 345] width 168 height 168
click at [423, 309] on div "9" Compact" at bounding box center [414, 294] width 38 height 38
click at [463, 337] on div "12"" at bounding box center [461, 342] width 20 height 19
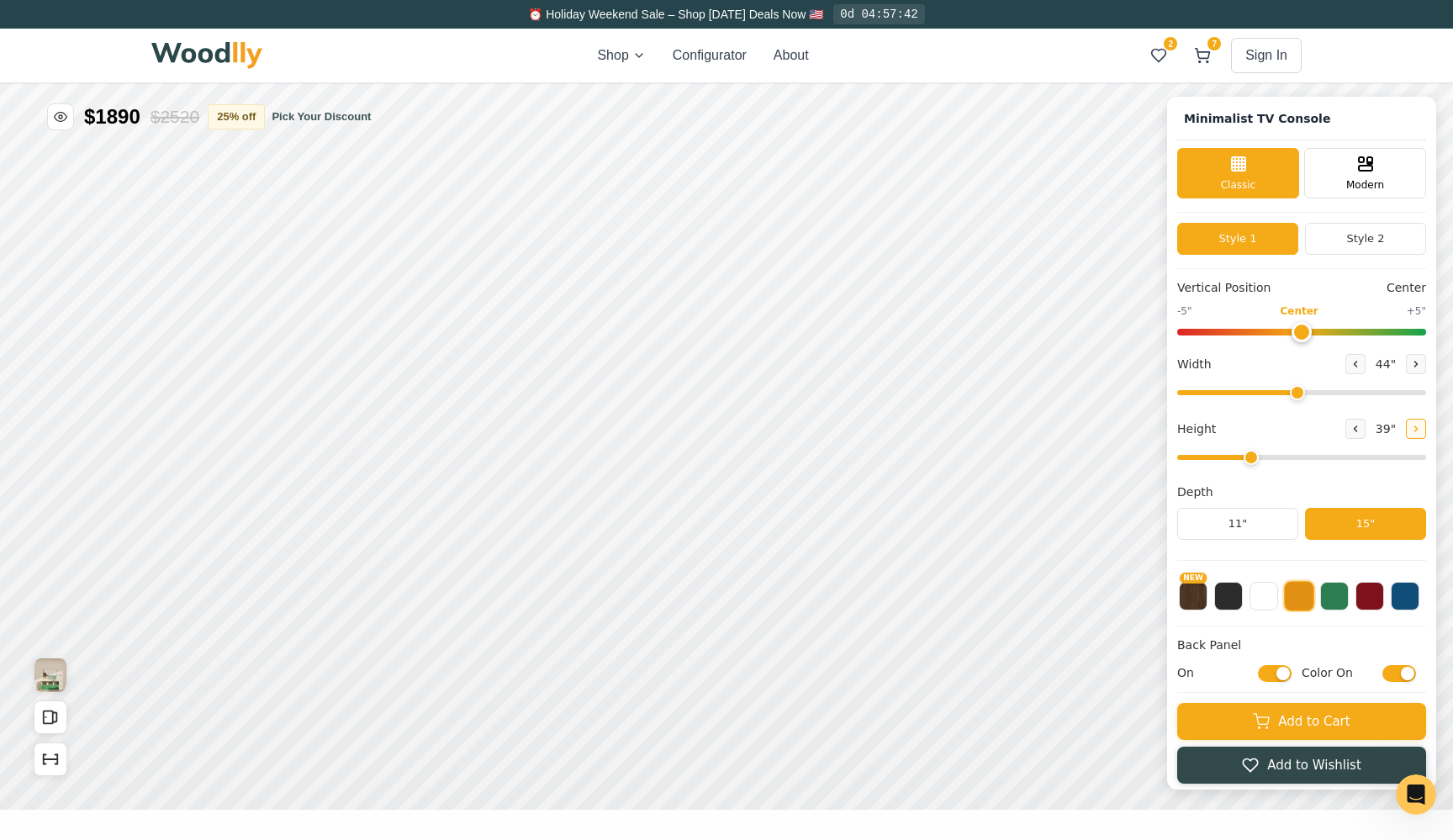
click at [1416, 430] on icon at bounding box center [1416, 429] width 10 height 10
type input "4"
click at [476, 315] on div "12"" at bounding box center [479, 308] width 20 height 19
click at [1405, 676] on input "Color On" at bounding box center [1399, 673] width 34 height 17
click at [435, 264] on div "9"" at bounding box center [432, 260] width 13 height 19
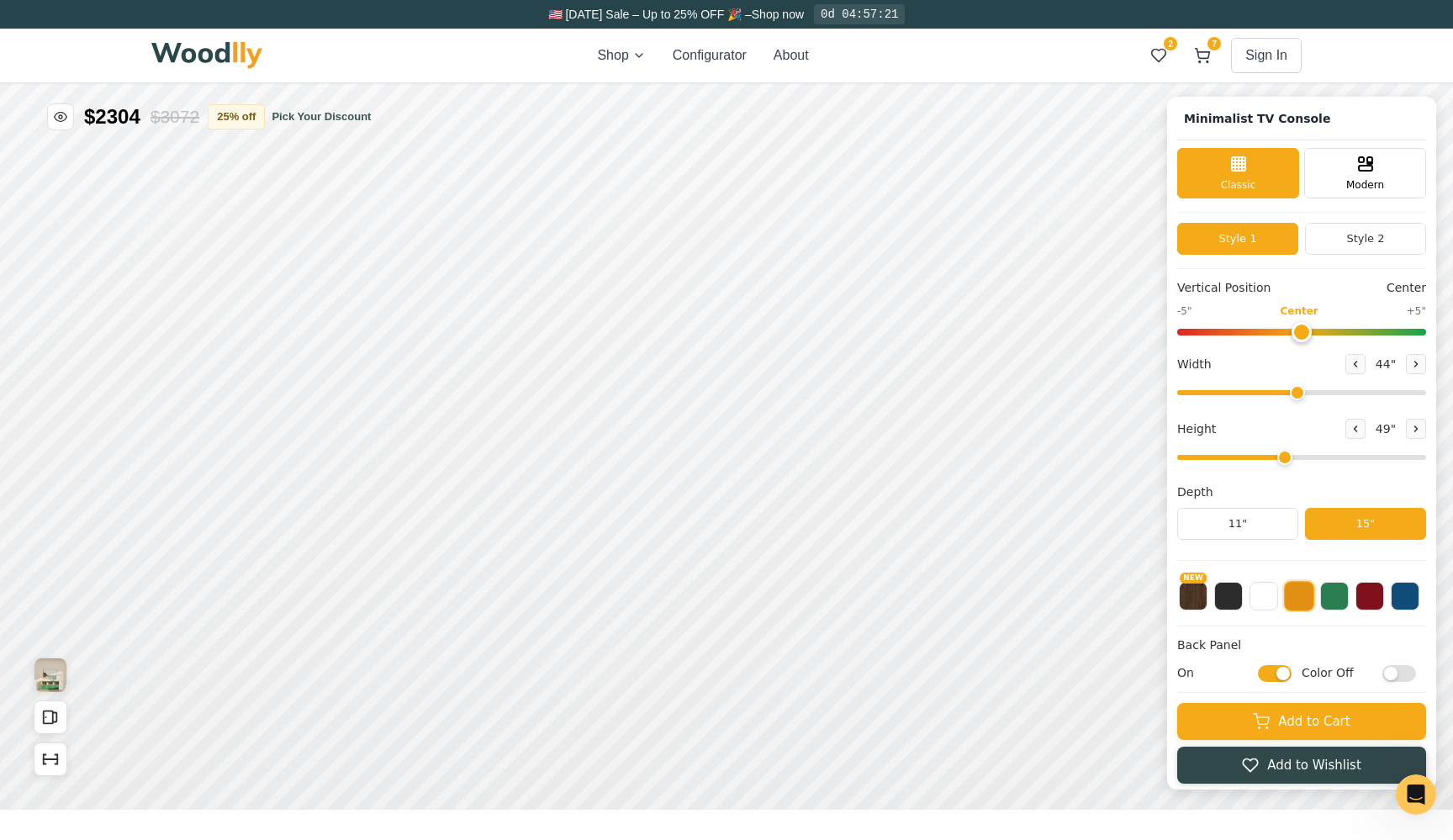
click at [1407, 670] on input "Color Off" at bounding box center [1399, 673] width 34 height 17
checkbox input "true"
click at [1355, 434] on button at bounding box center [1356, 429] width 20 height 20
click at [1206, 65] on button "7" at bounding box center [1203, 55] width 31 height 31
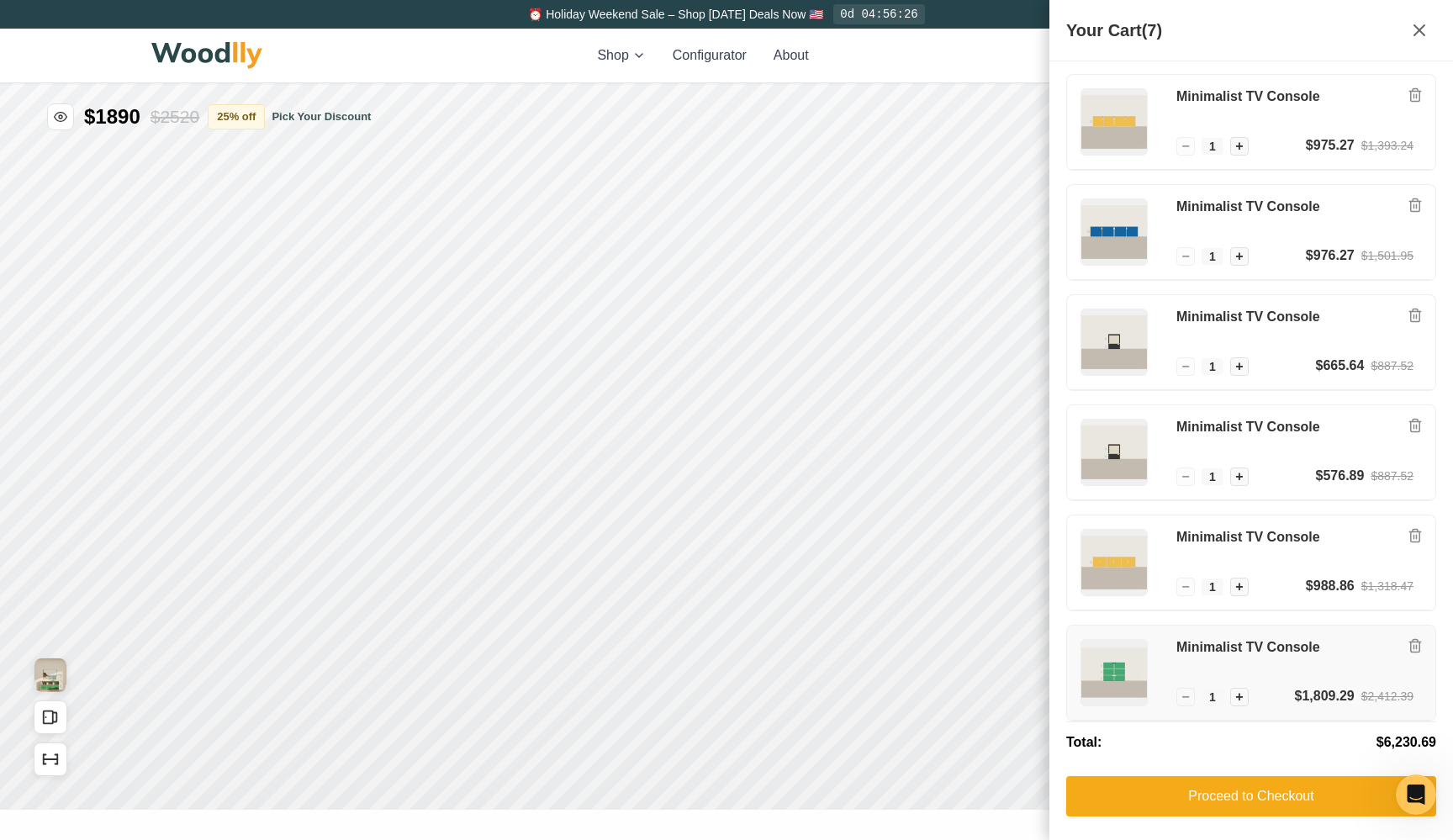
click at [1183, 656] on div "Minimalist TV Console" at bounding box center [1295, 661] width 237 height 47
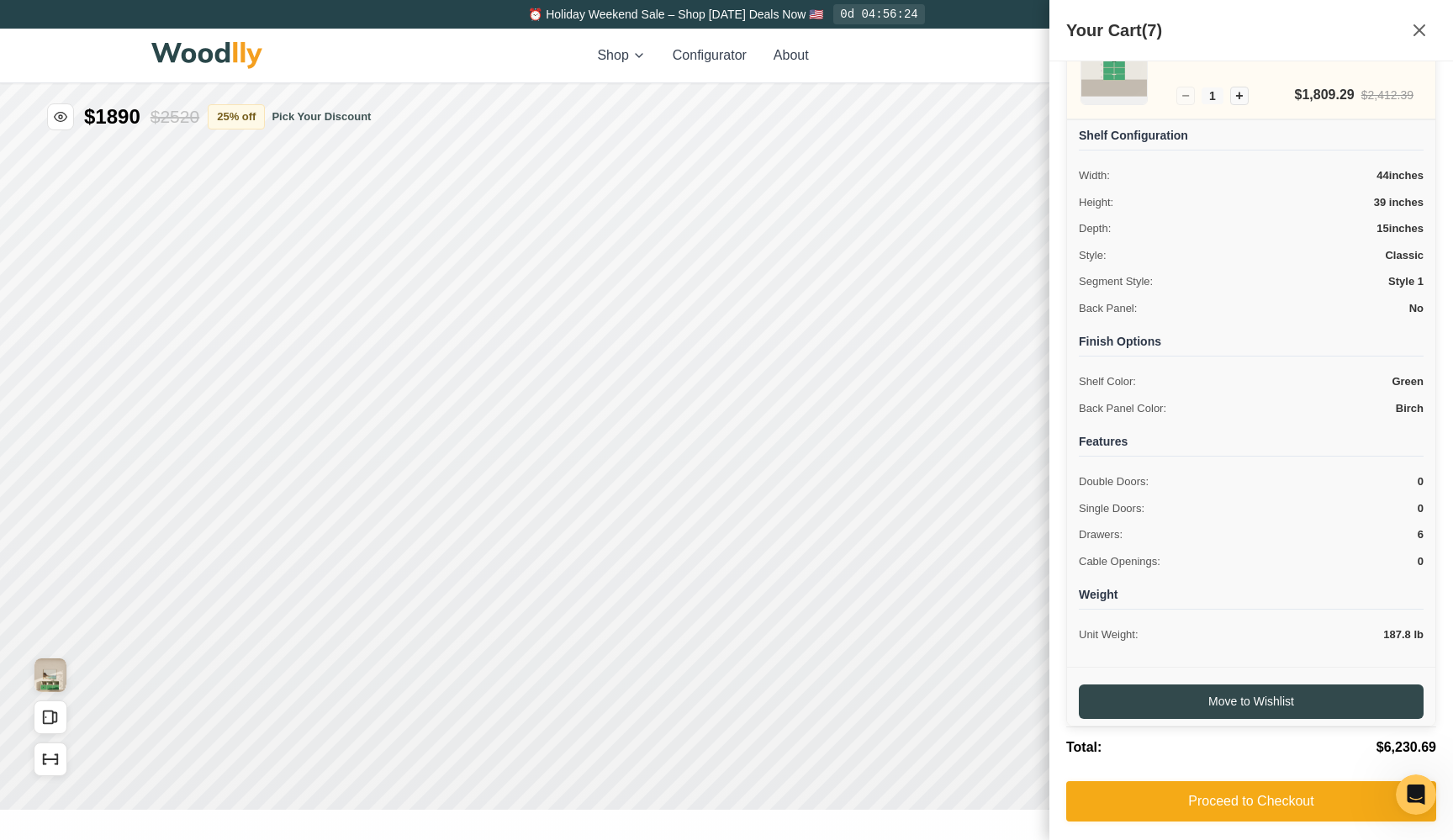
scroll to position [714, 0]
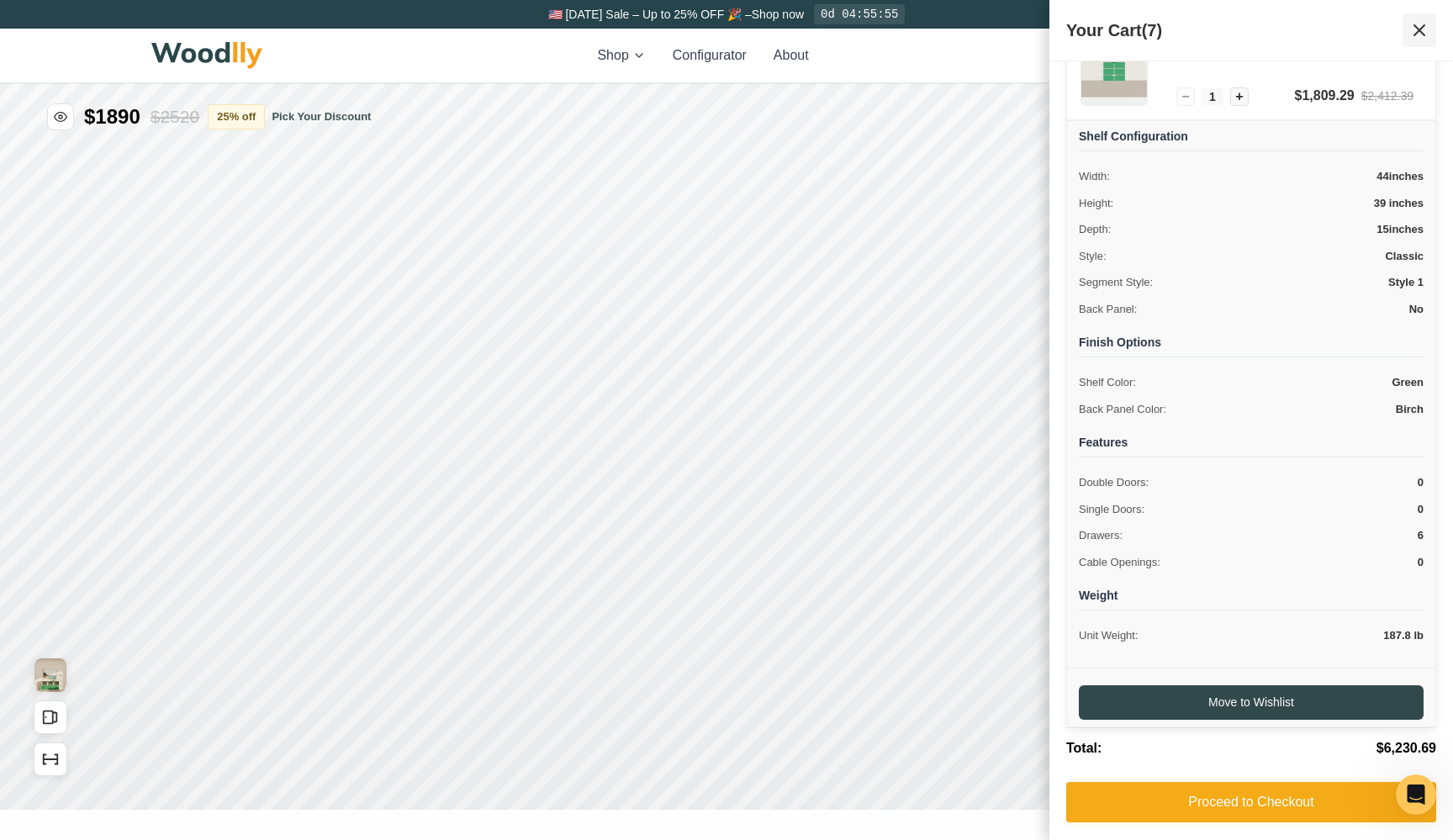
click at [1422, 31] on icon at bounding box center [1420, 31] width 20 height 20
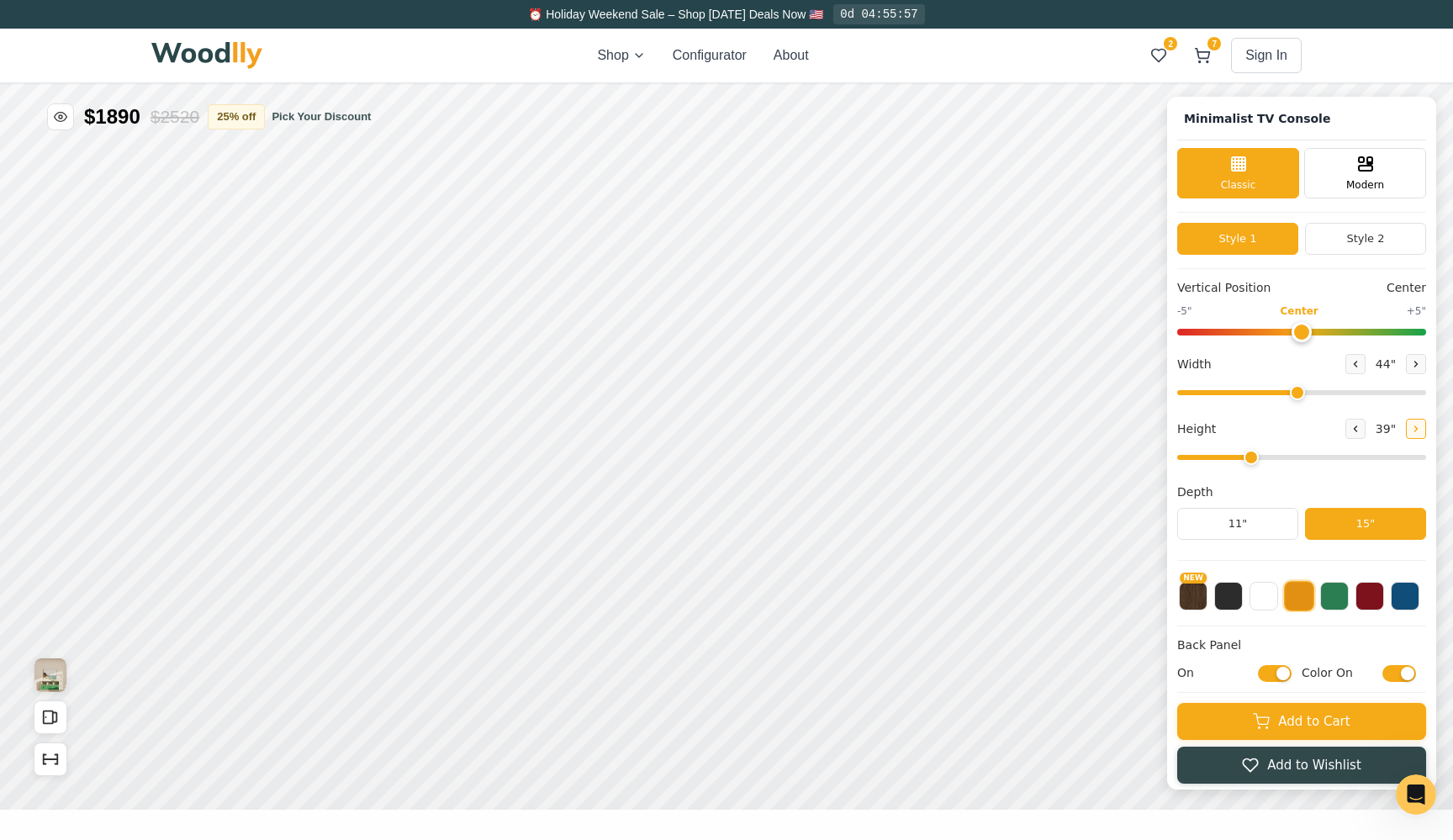
click at [1406, 424] on button at bounding box center [1416, 429] width 20 height 20
type input "4"
click at [1274, 735] on button "Add to Cart" at bounding box center [1302, 719] width 249 height 37
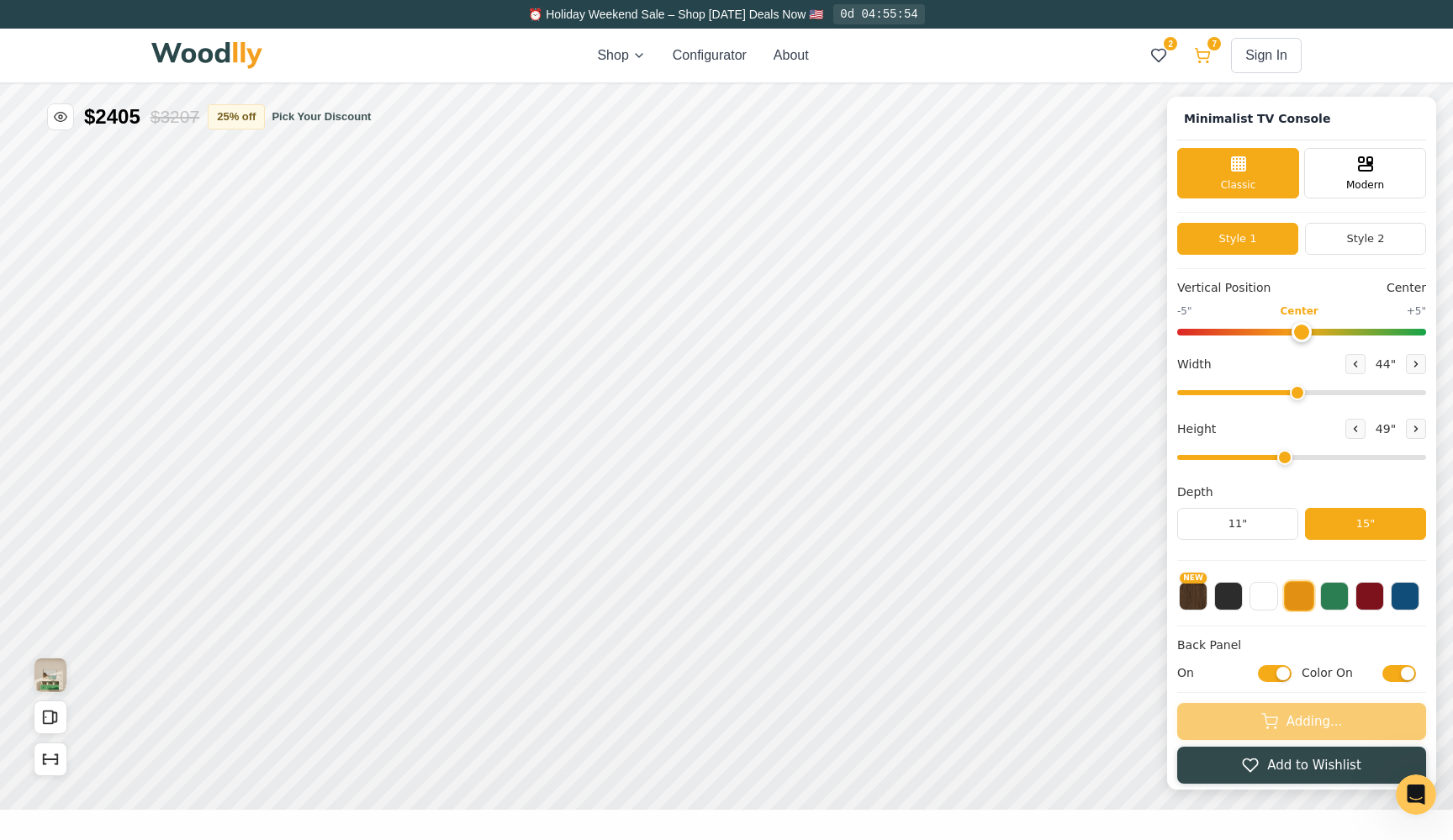
click at [1209, 48] on icon at bounding box center [1203, 55] width 17 height 17
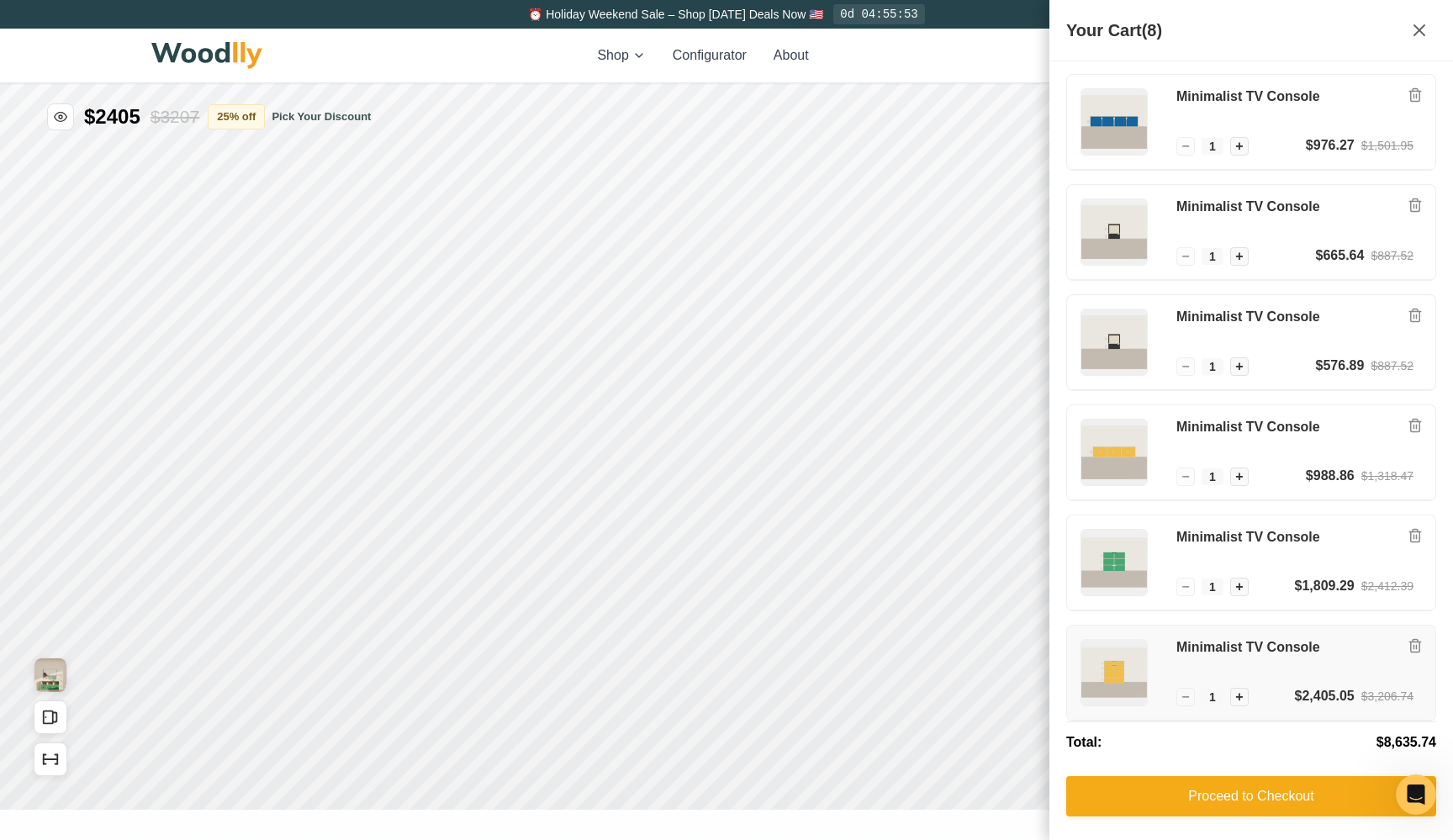
click at [1201, 658] on div "Minimalist TV Console" at bounding box center [1295, 661] width 237 height 47
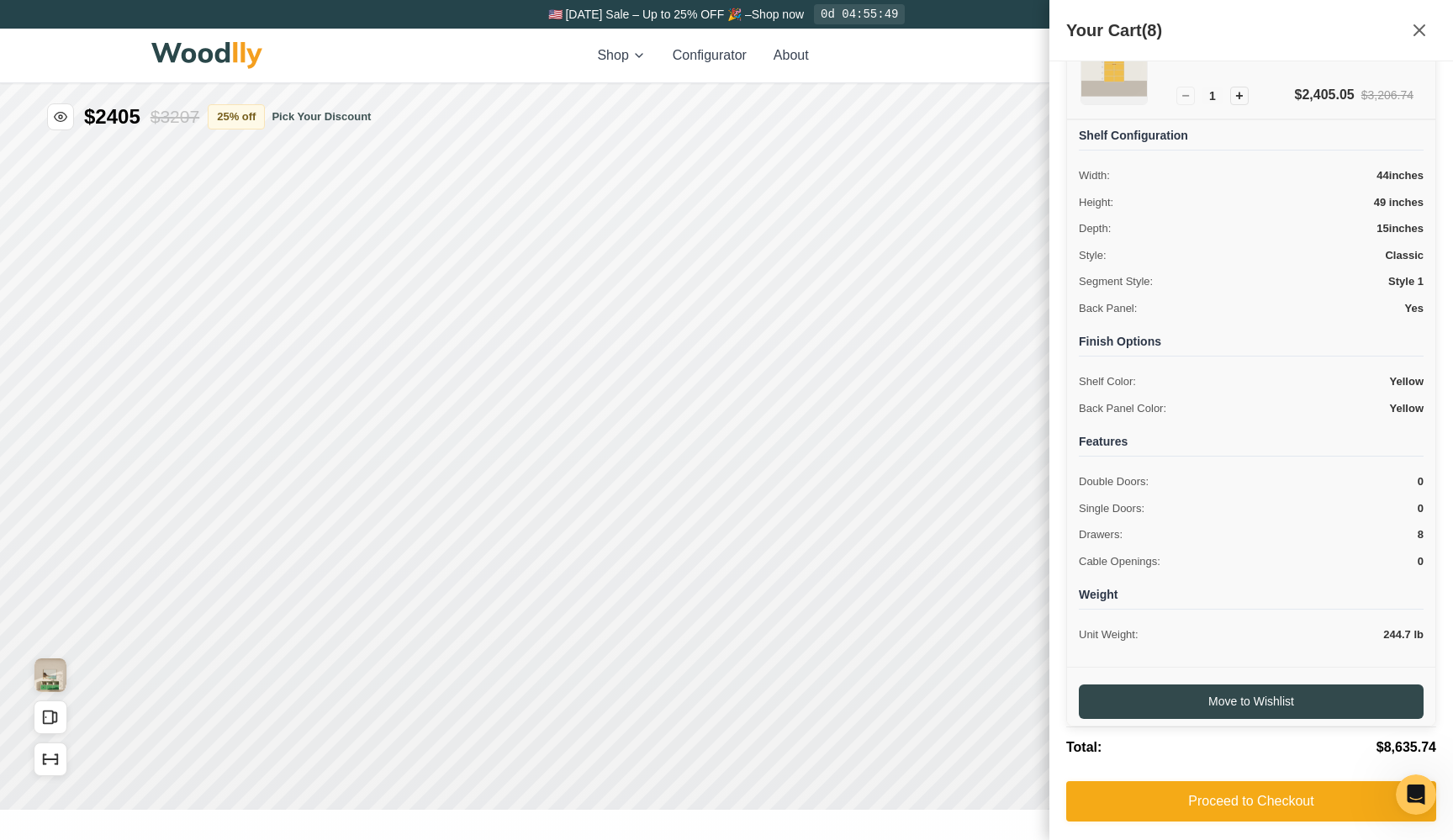
scroll to position [825, 0]
